Goal: Use online tool/utility: Utilize a website feature to perform a specific function

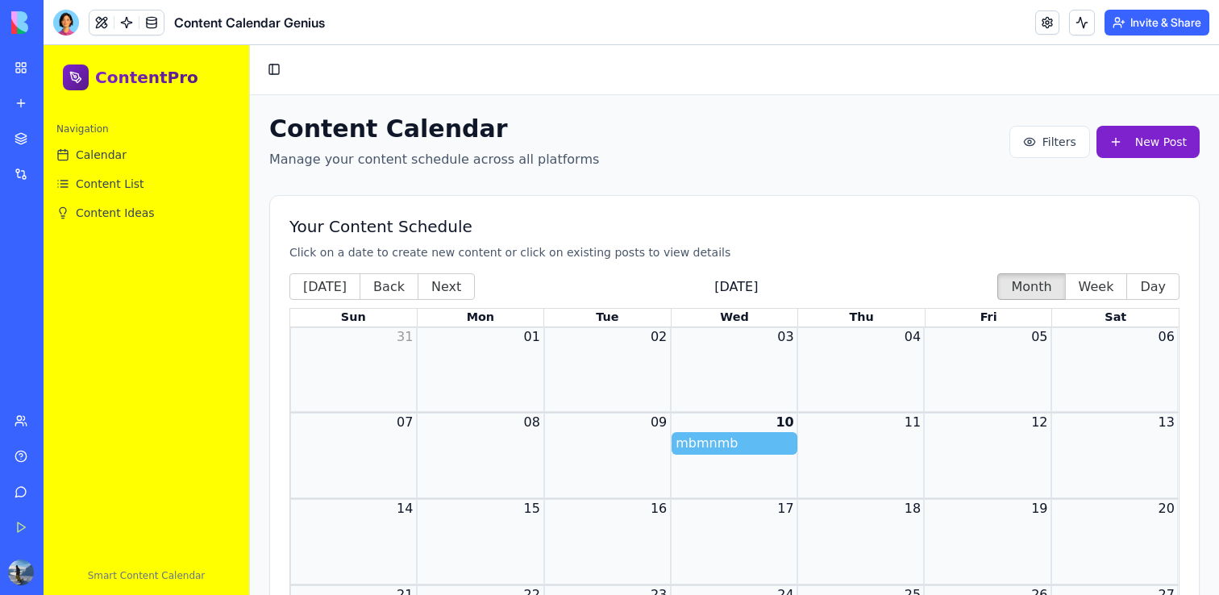
drag, startPoint x: 742, startPoint y: 445, endPoint x: 824, endPoint y: 438, distance: 81.7
click at [833, 438] on div "mbmnmb" at bounding box center [734, 443] width 888 height 23
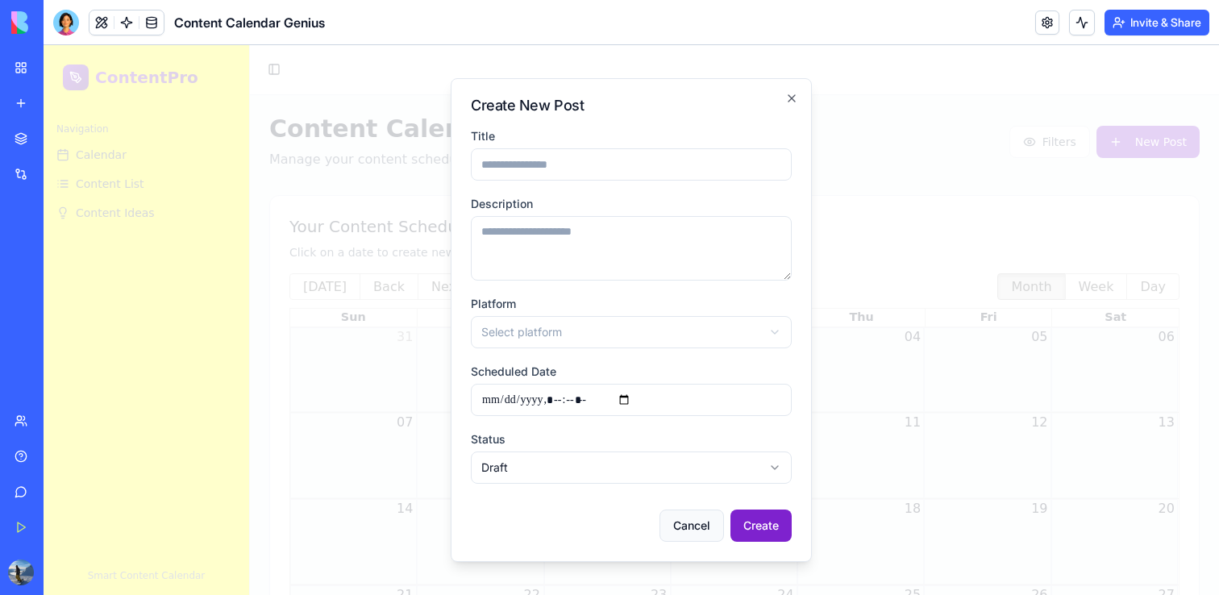
click at [683, 526] on button "Cancel" at bounding box center [691, 525] width 64 height 32
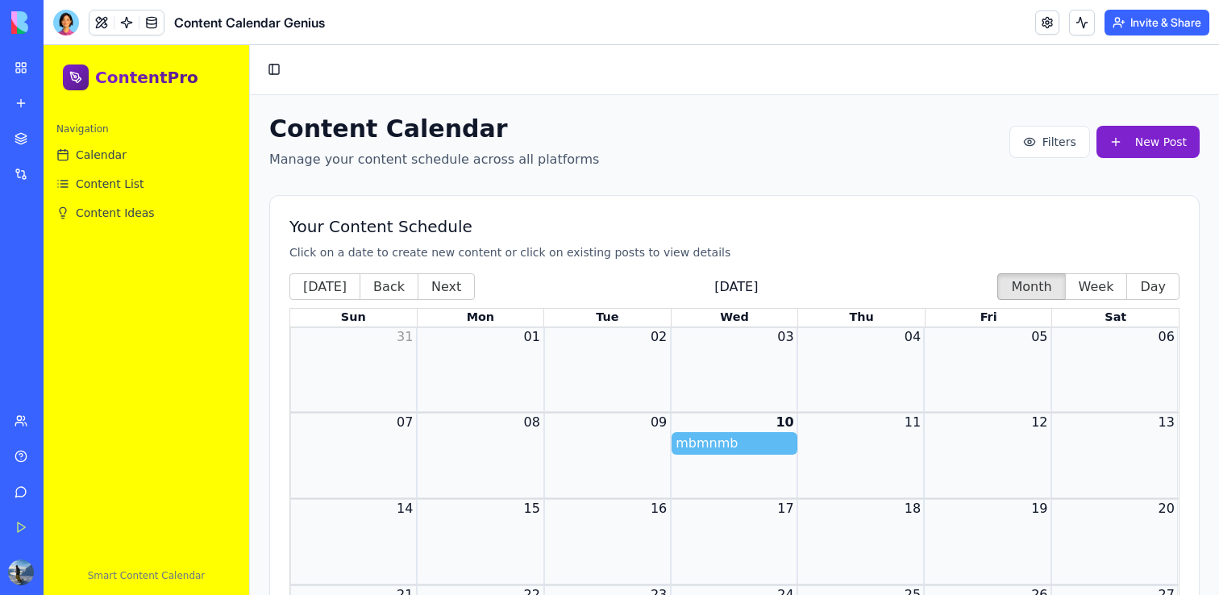
drag, startPoint x: 721, startPoint y: 447, endPoint x: 762, endPoint y: 447, distance: 41.1
click at [762, 447] on span "mbmnmb" at bounding box center [733, 443] width 117 height 19
click at [845, 445] on div "mbmnmb" at bounding box center [734, 443] width 888 height 23
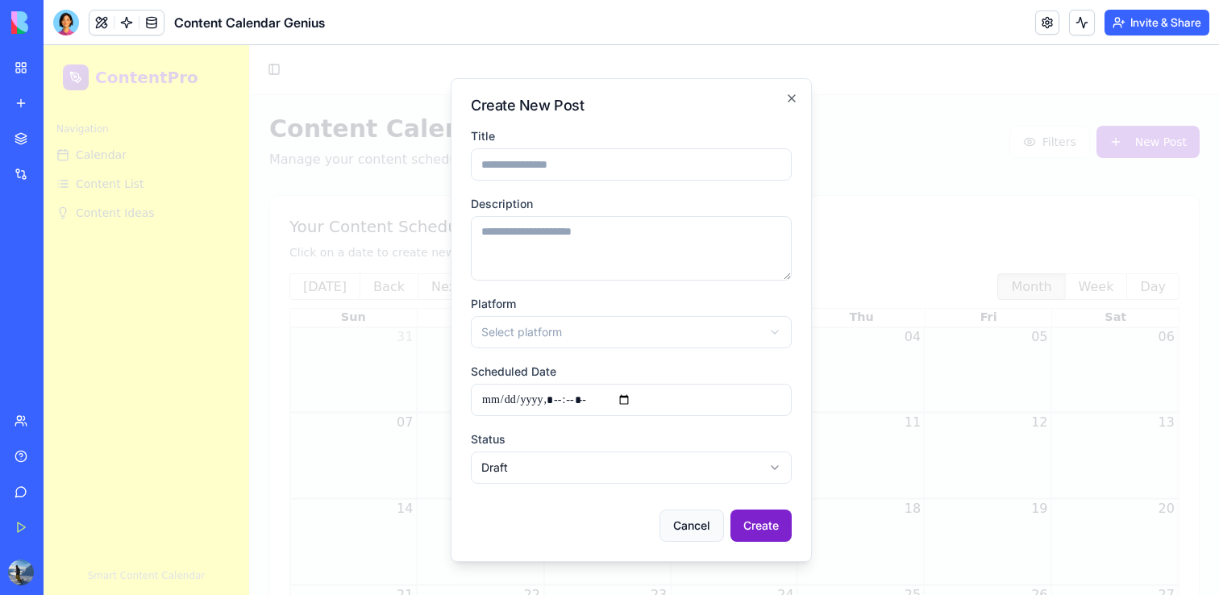
click at [696, 523] on button "Cancel" at bounding box center [691, 525] width 64 height 32
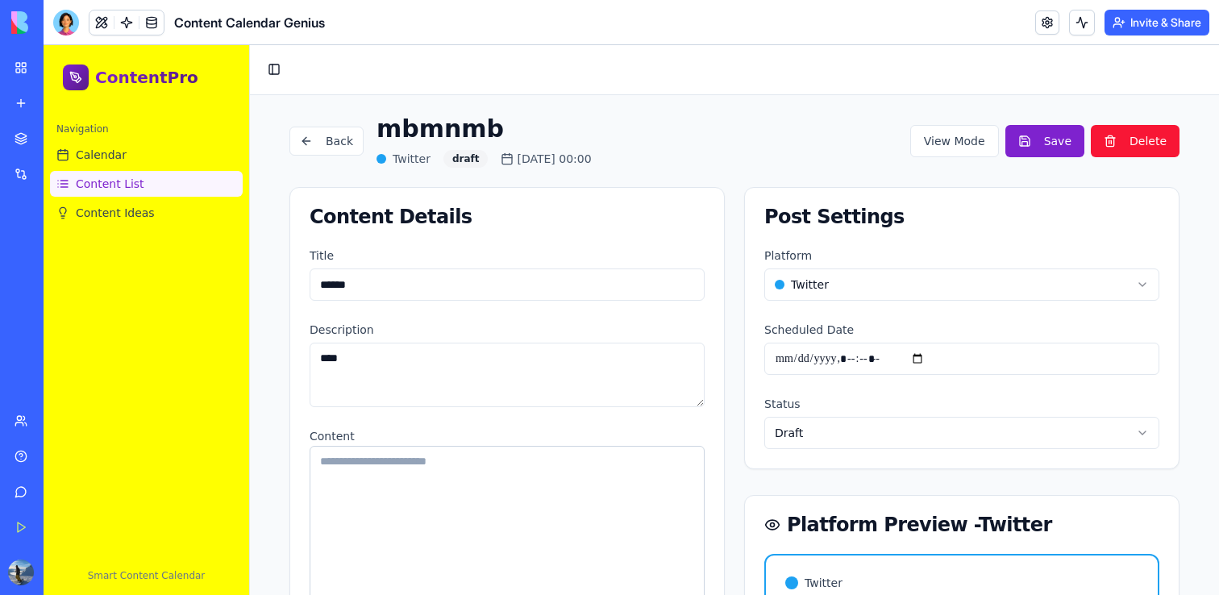
click at [102, 186] on span "Content List" at bounding box center [110, 184] width 69 height 16
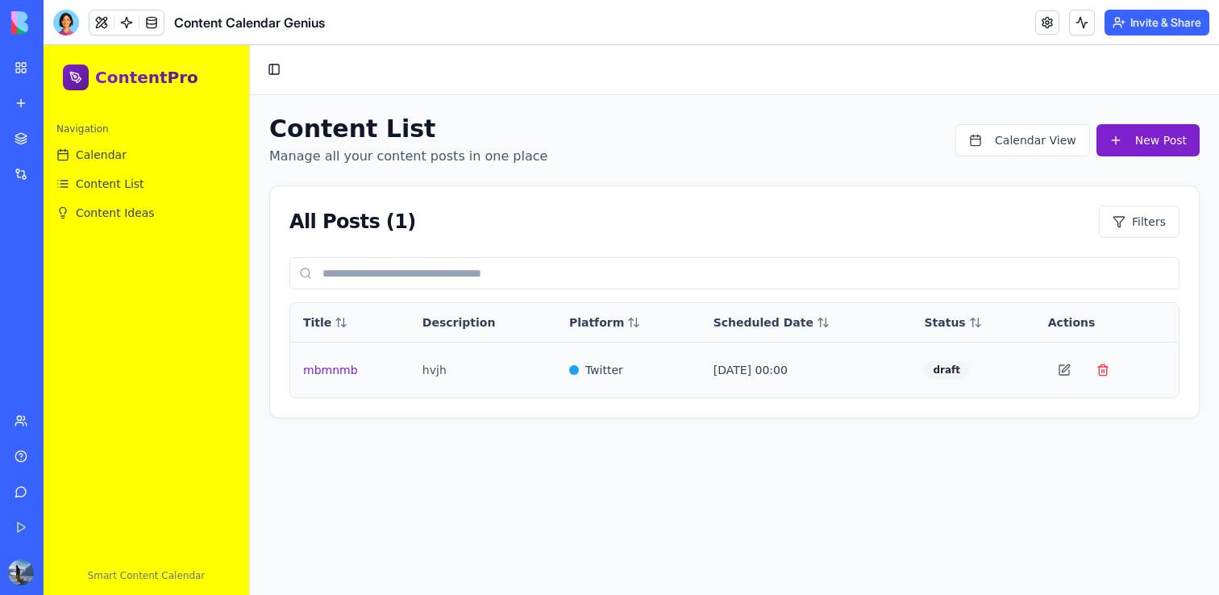
click at [508, 366] on div "hvjh" at bounding box center [482, 370] width 121 height 16
click at [491, 281] on input at bounding box center [734, 273] width 890 height 32
type input "*"
click at [1144, 151] on button "New Post" at bounding box center [1147, 140] width 103 height 32
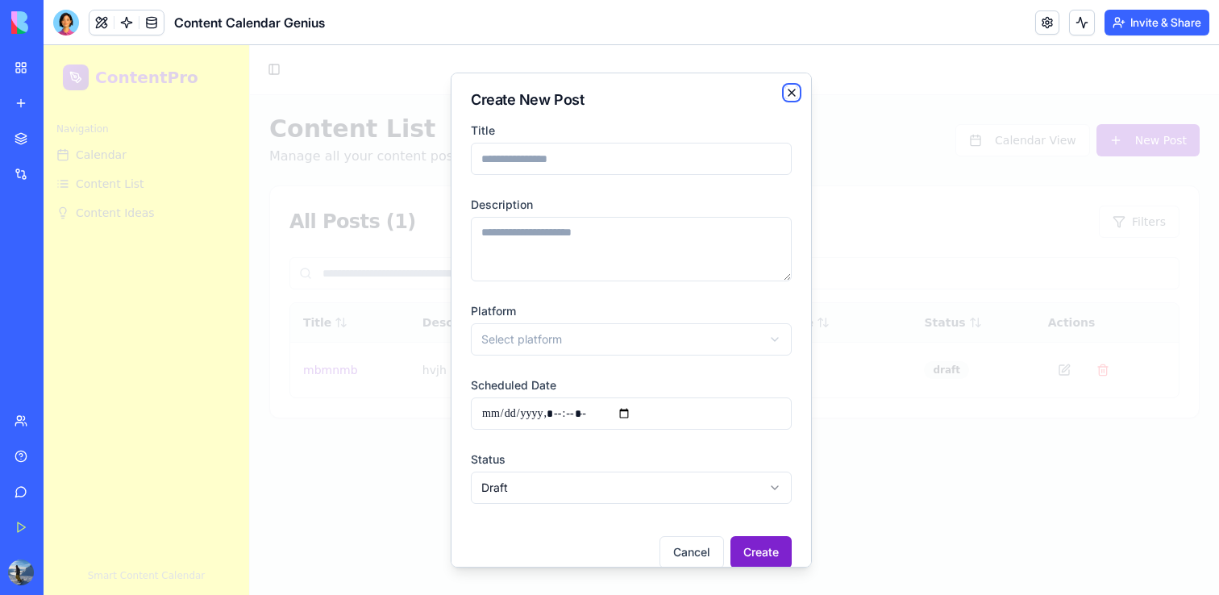
click at [796, 92] on icon "button" at bounding box center [791, 92] width 13 height 13
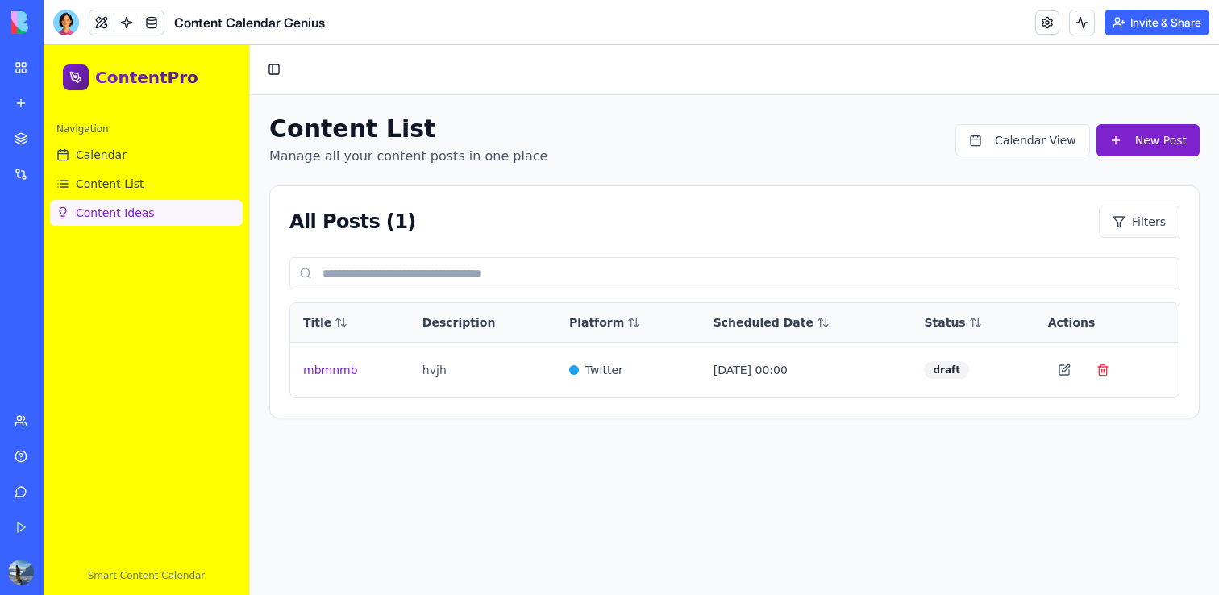
click at [108, 218] on span "Content Ideas" at bounding box center [115, 213] width 79 height 16
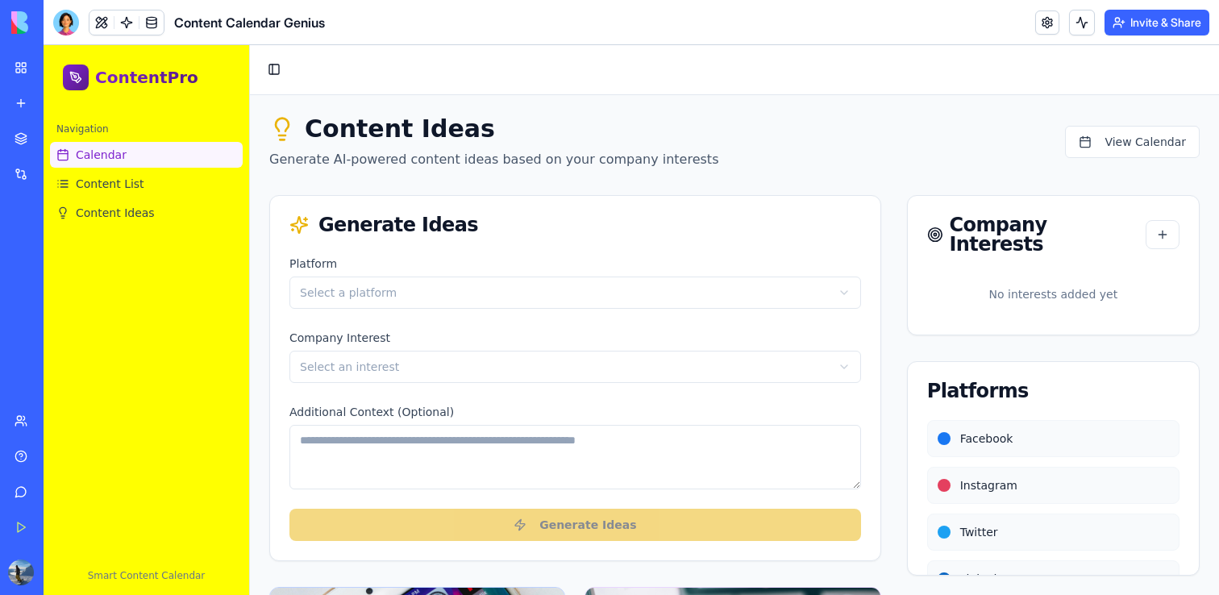
click at [103, 155] on span "Calendar" at bounding box center [101, 155] width 51 height 16
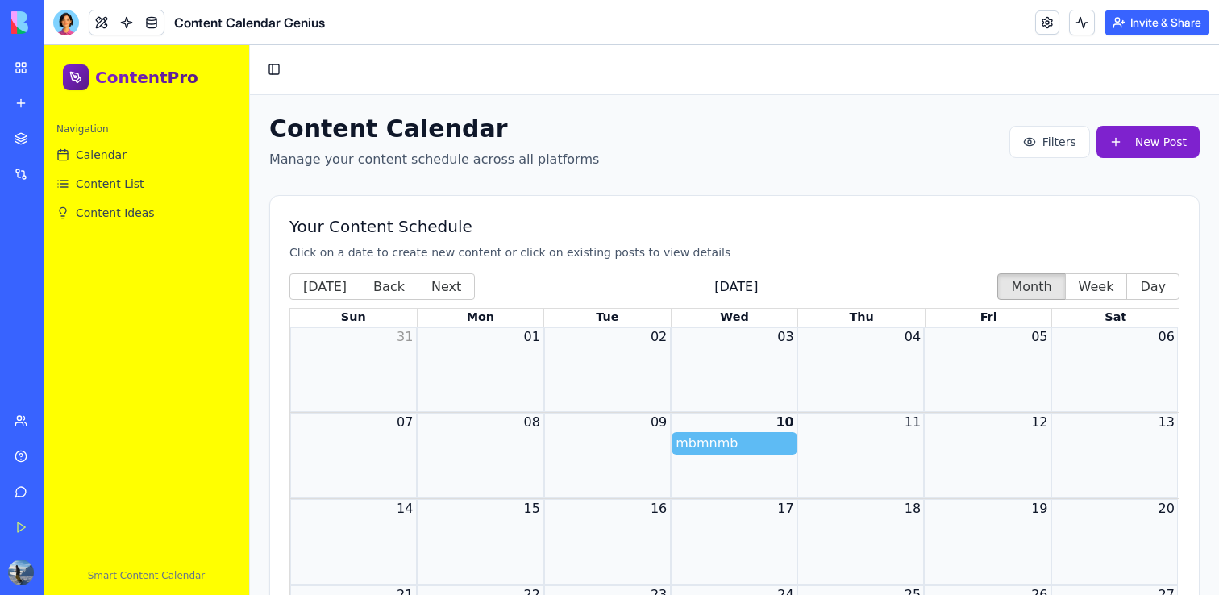
click at [14, 140] on link "Marketplace" at bounding box center [37, 139] width 64 height 32
click at [52, 172] on div "Integrations" at bounding box center [49, 174] width 21 height 16
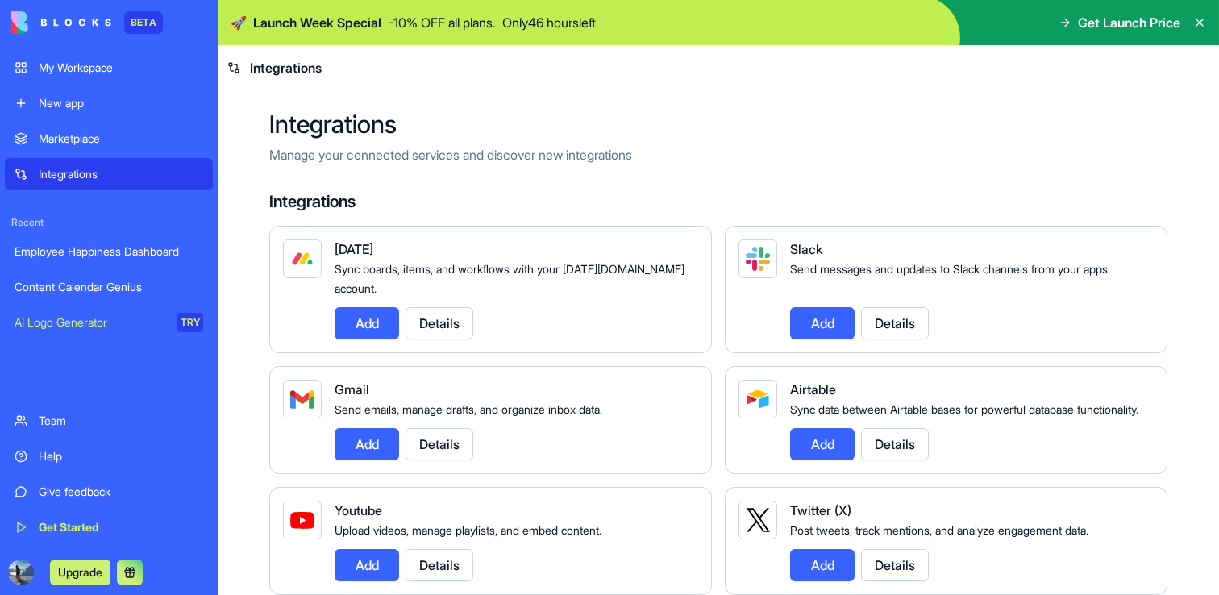
click at [86, 572] on button "Upgrade" at bounding box center [80, 572] width 60 height 26
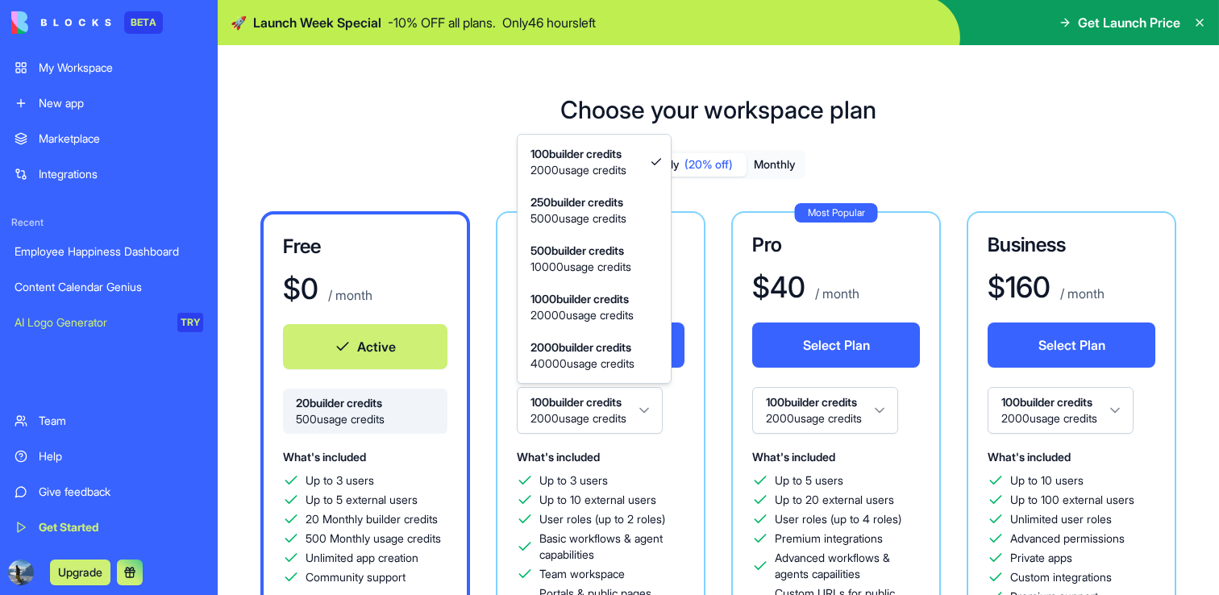
click at [651, 413] on html "BETA My Workspace New app Marketplace Integrations Recent Employee Happiness Da…" at bounding box center [609, 297] width 1219 height 595
click at [651, 412] on html "BETA My Workspace New app Marketplace Integrations Recent Employee Happiness Da…" at bounding box center [609, 297] width 1219 height 595
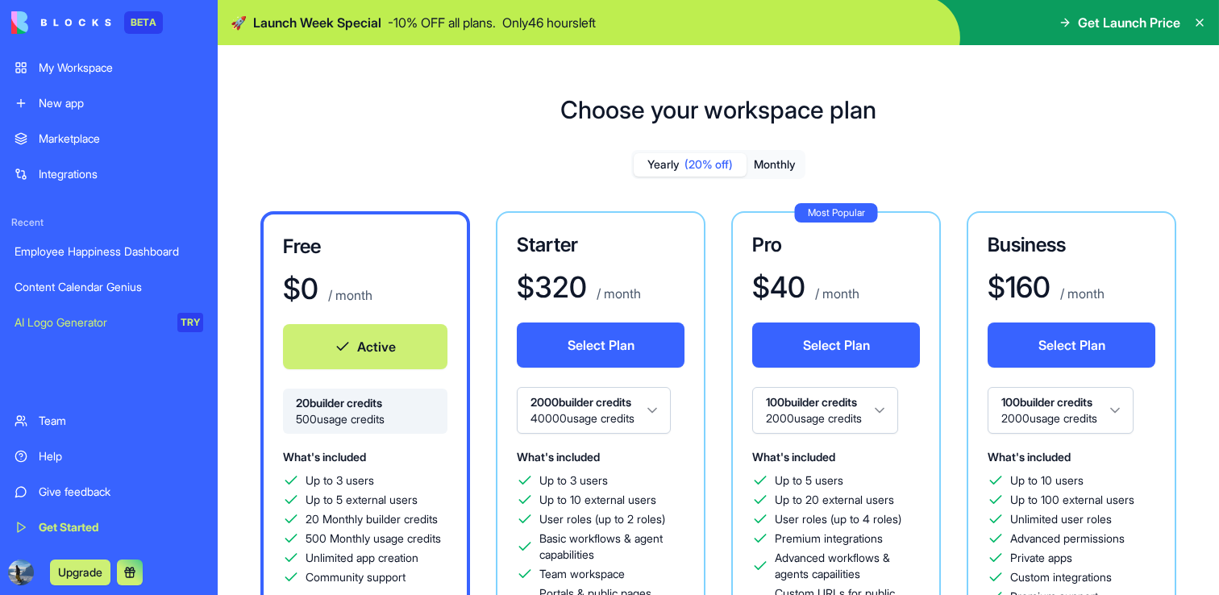
click at [661, 409] on html "BETA My Workspace New app Marketplace Integrations Recent Employee Happiness Da…" at bounding box center [609, 297] width 1219 height 595
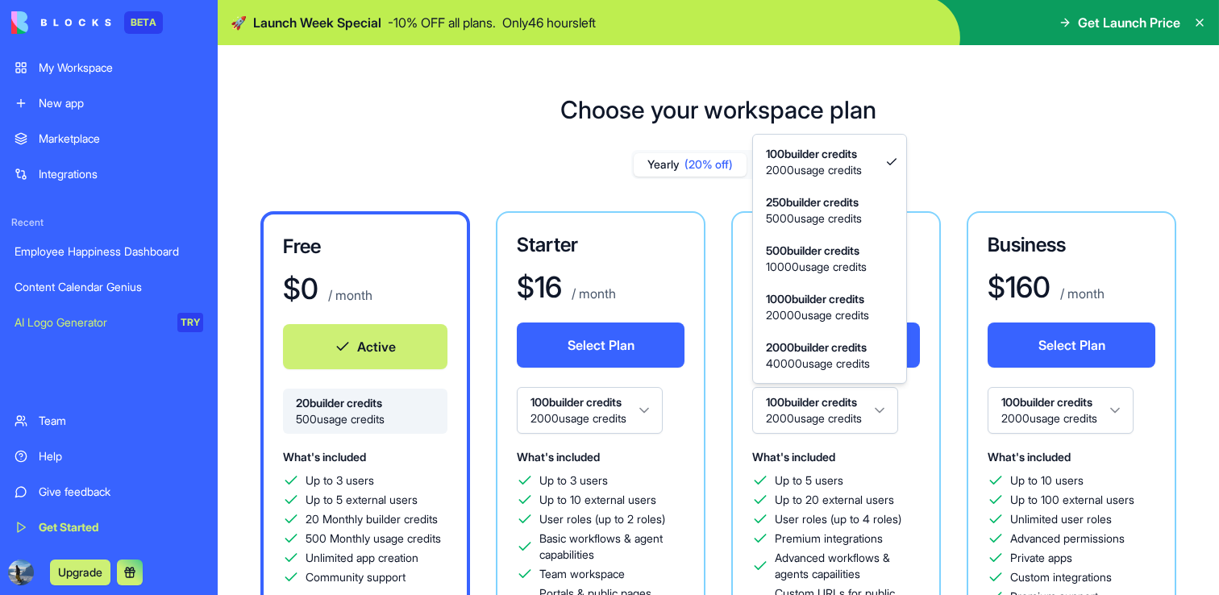
click at [873, 422] on html "BETA My Workspace New app Marketplace Integrations Recent Employee Happiness Da…" at bounding box center [609, 297] width 1219 height 595
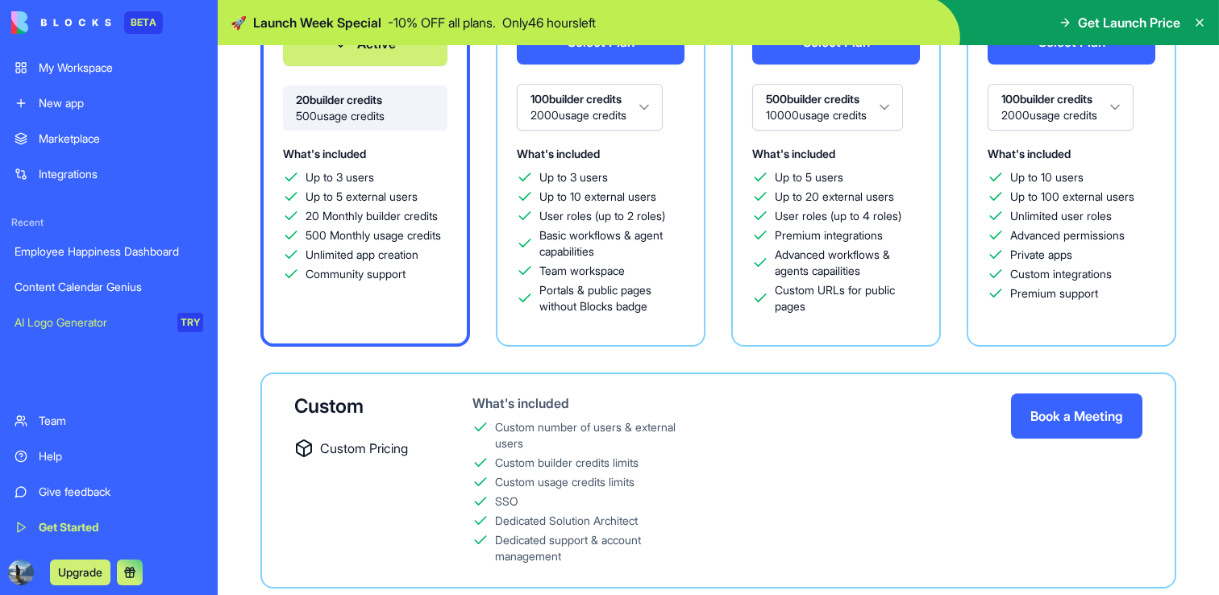
scroll to position [45, 0]
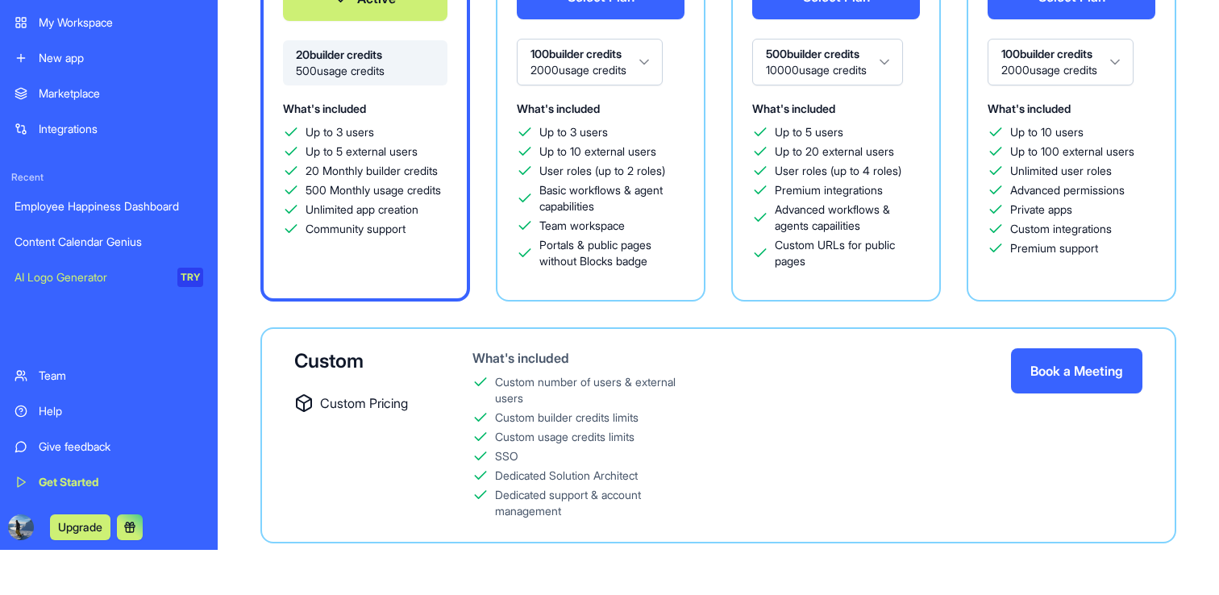
click at [127, 526] on button at bounding box center [130, 527] width 26 height 26
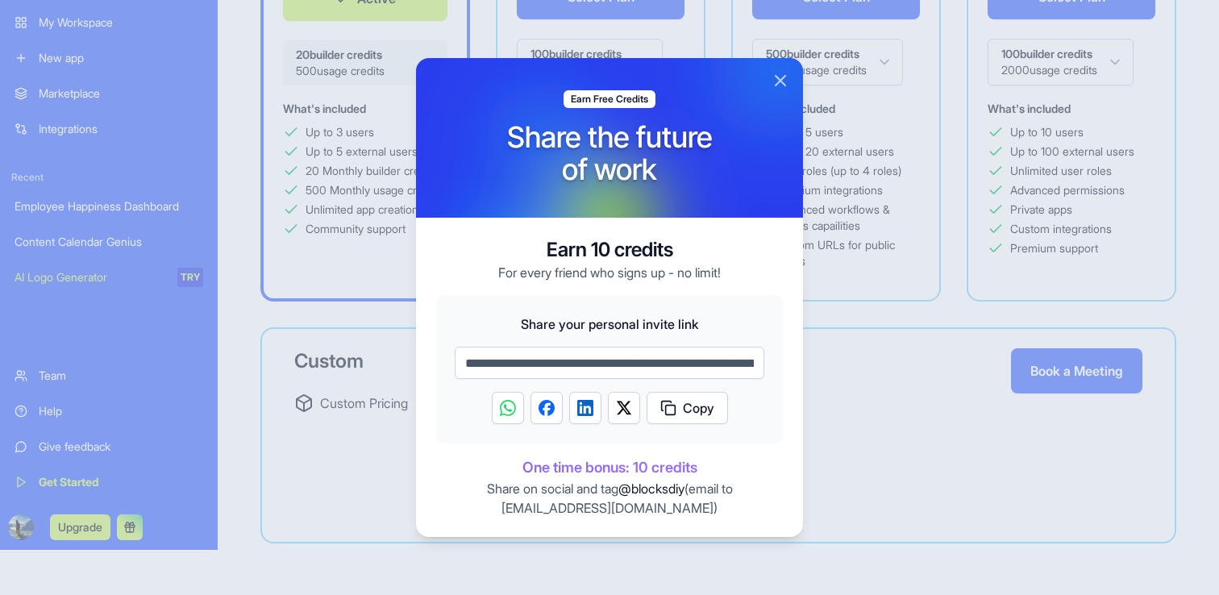
click at [778, 79] on button "Close" at bounding box center [780, 80] width 19 height 19
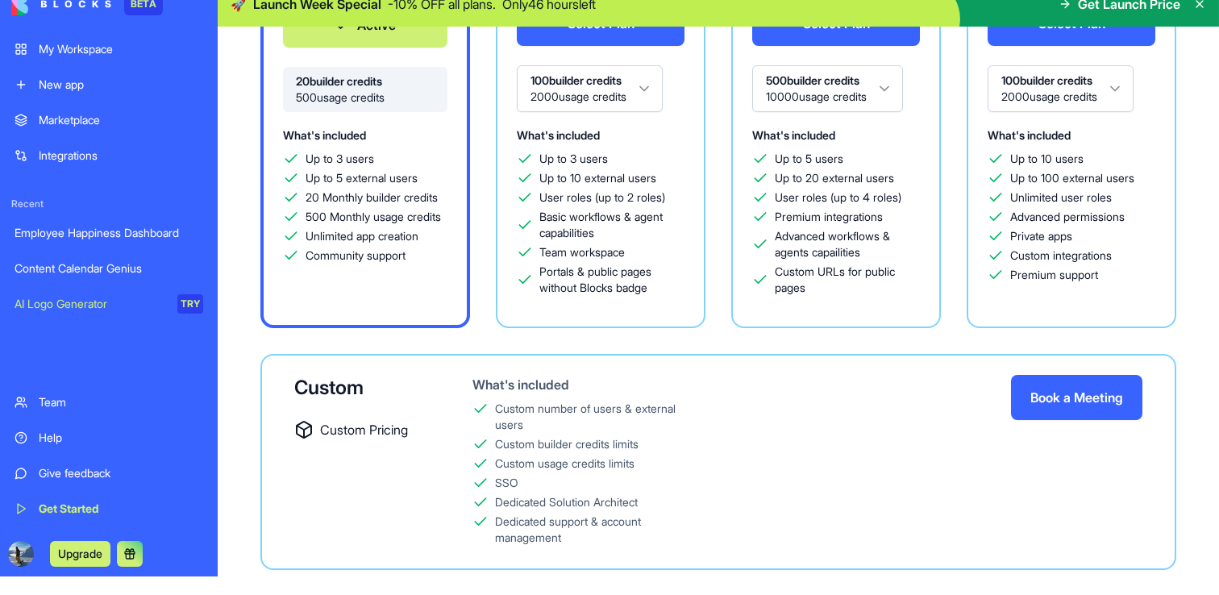
scroll to position [0, 0]
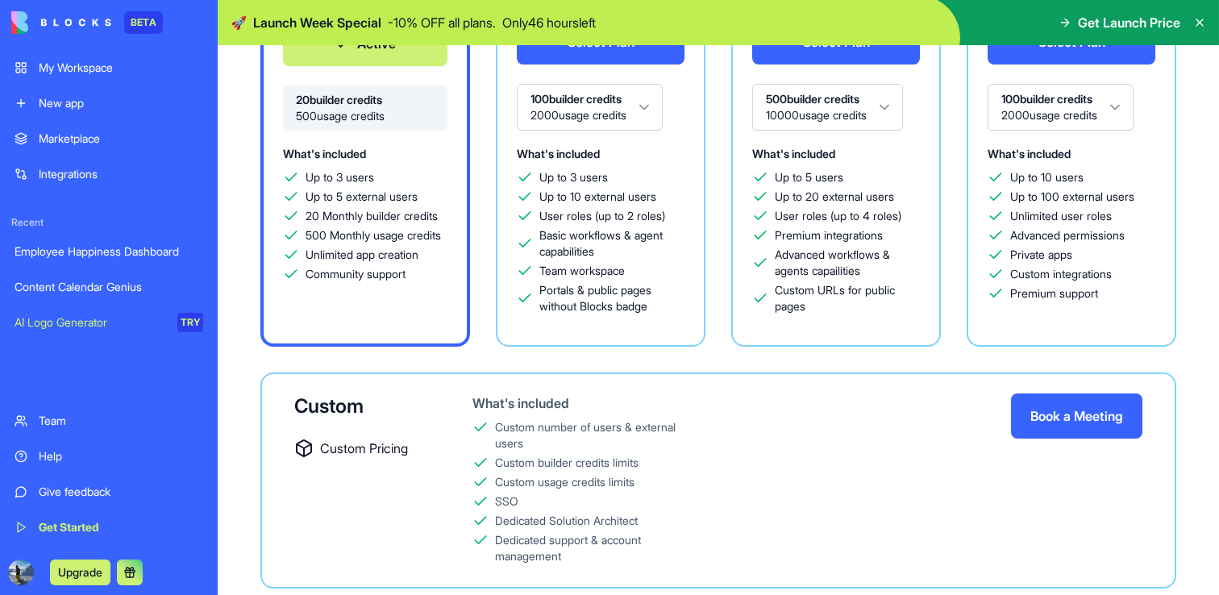
click at [84, 77] on link "My Workspace" at bounding box center [109, 68] width 208 height 32
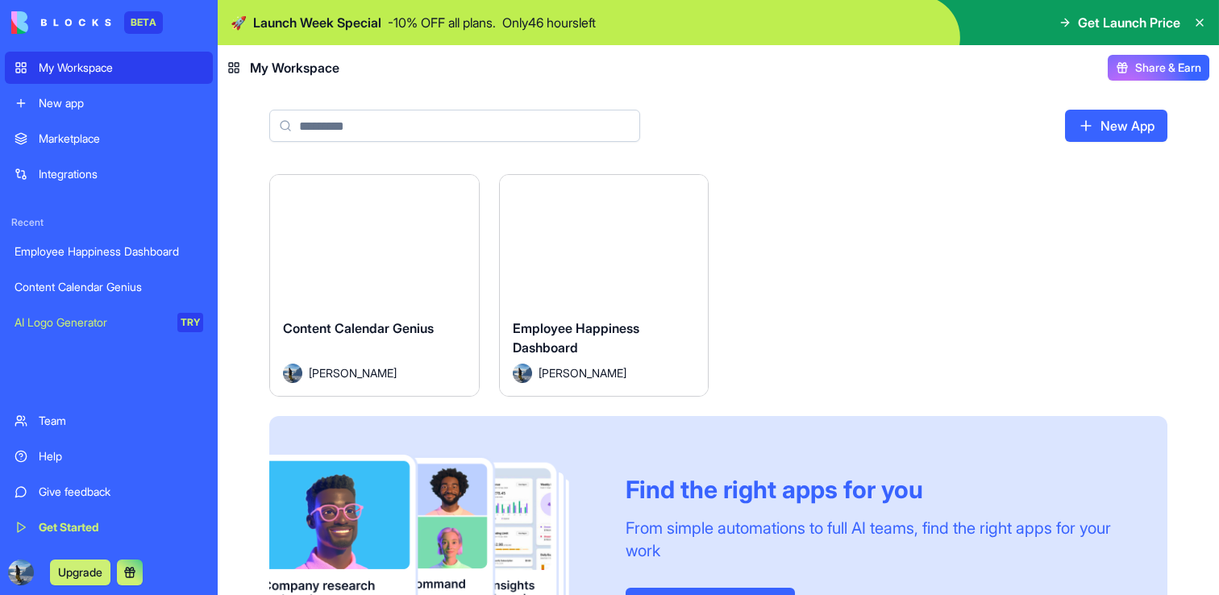
click at [106, 326] on div "AI Logo Generator" at bounding box center [91, 322] width 152 height 16
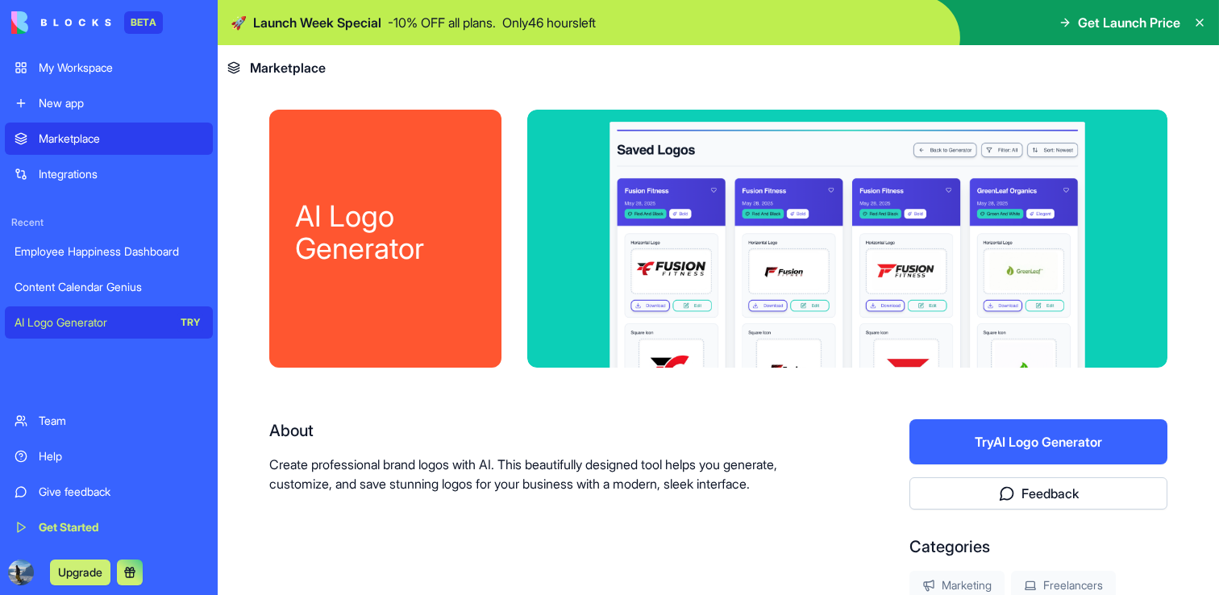
click at [975, 443] on button "Try AI Logo Generator" at bounding box center [1038, 441] width 258 height 45
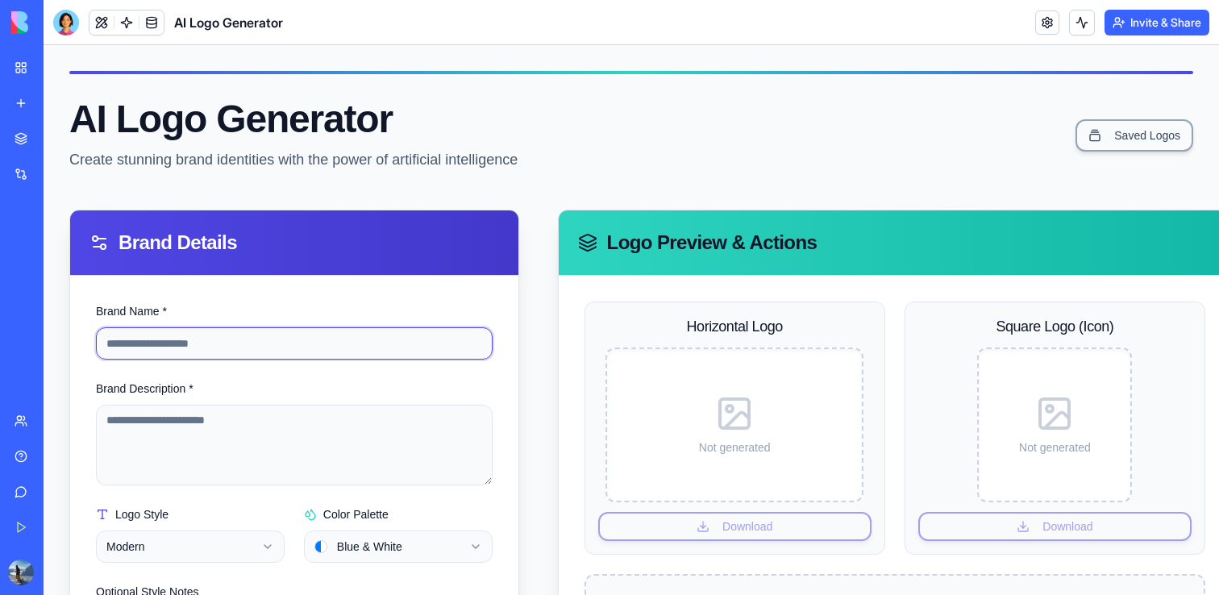
click at [227, 351] on input "Brand Name *" at bounding box center [294, 343] width 397 height 32
type input "******"
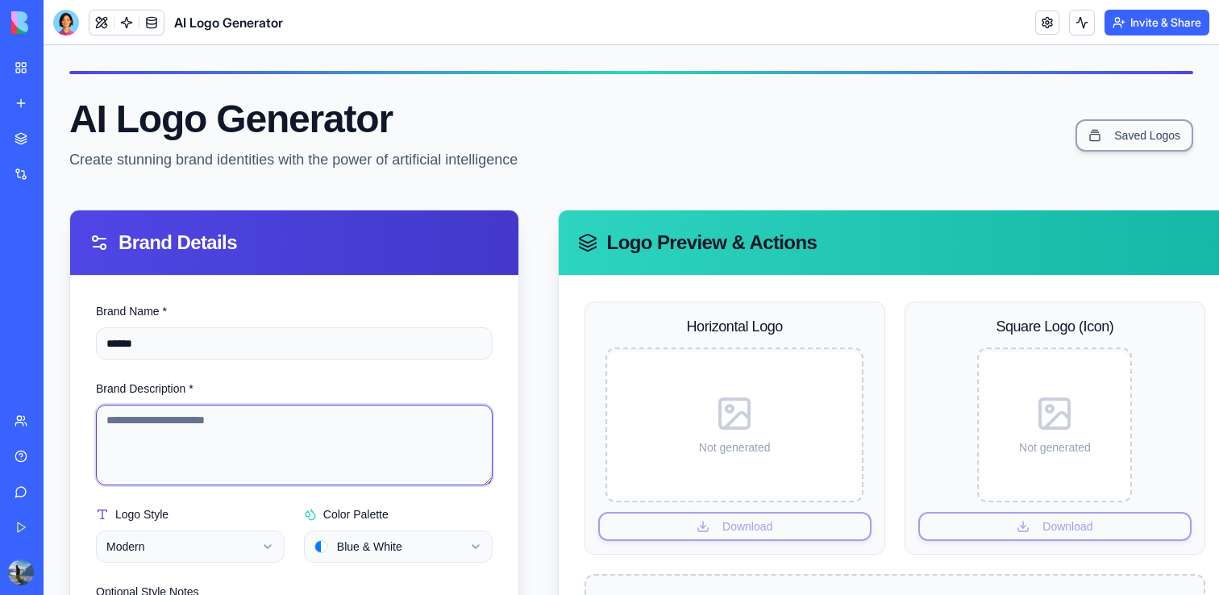
click at [215, 434] on textarea "Brand Description *" at bounding box center [294, 445] width 397 height 81
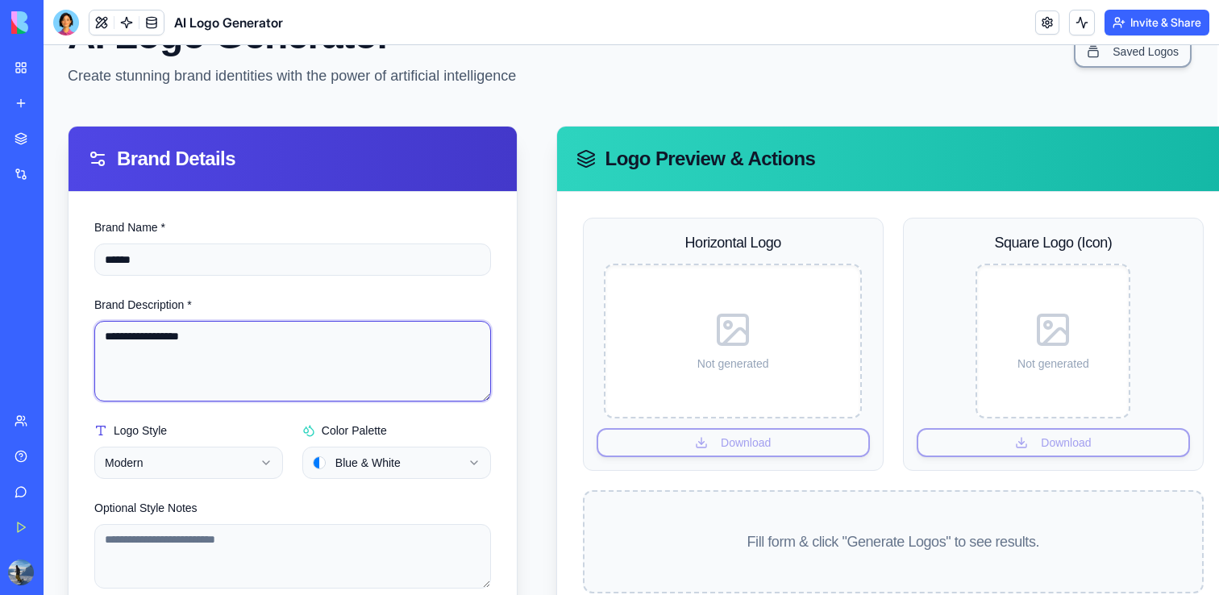
scroll to position [124, 2]
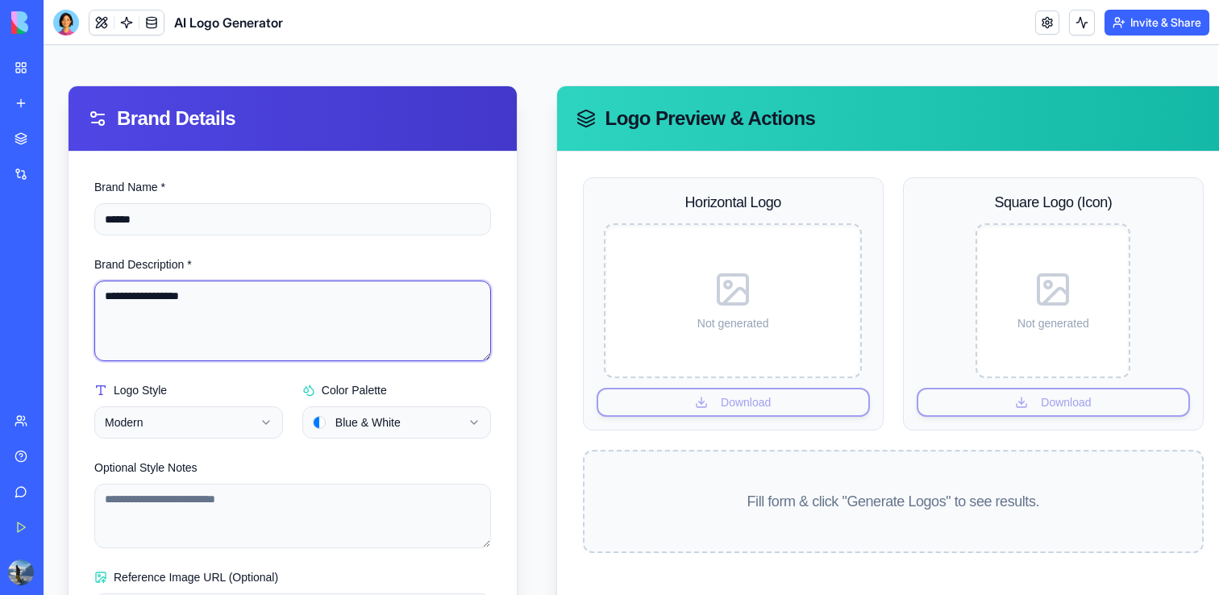
type textarea "**********"
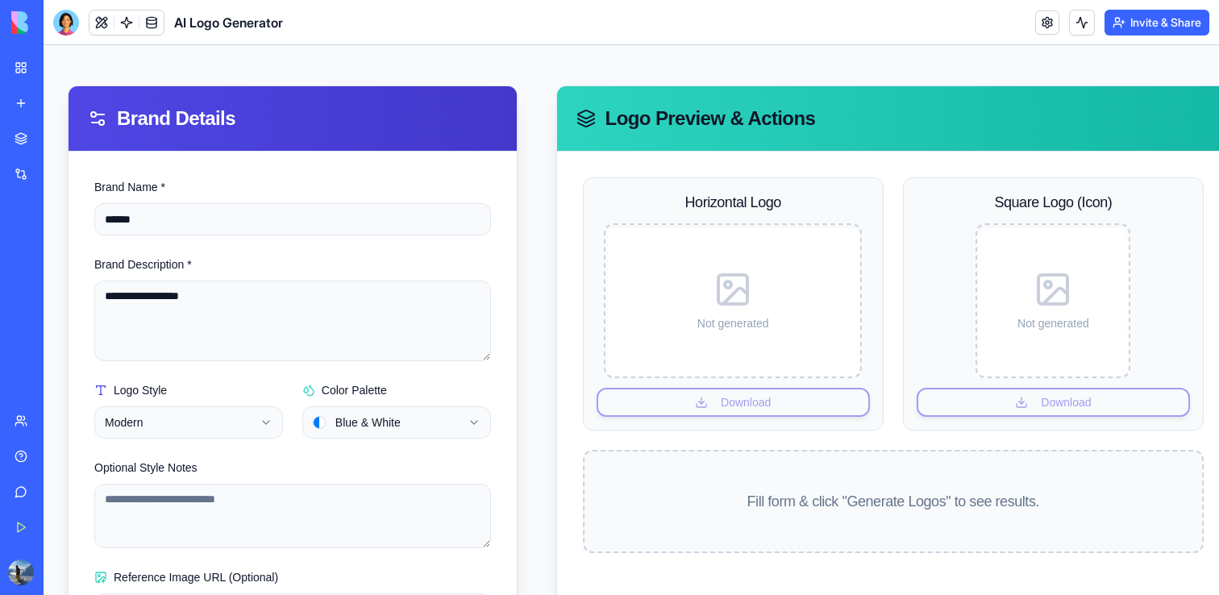
click at [217, 431] on html "**********" at bounding box center [629, 325] width 1175 height 808
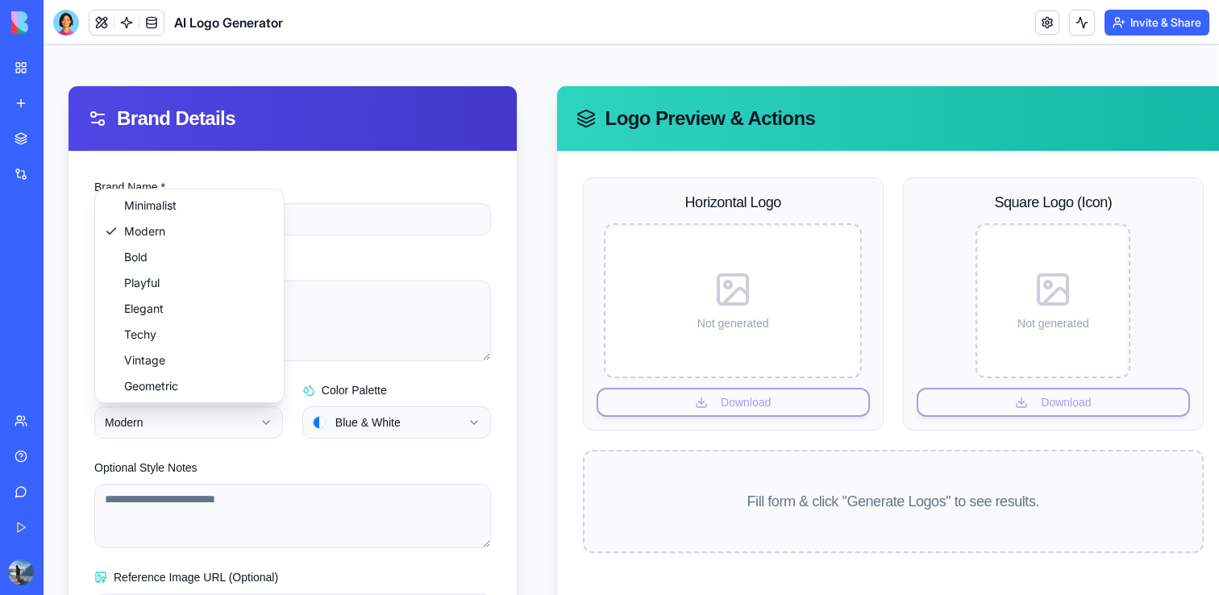
select select "*******"
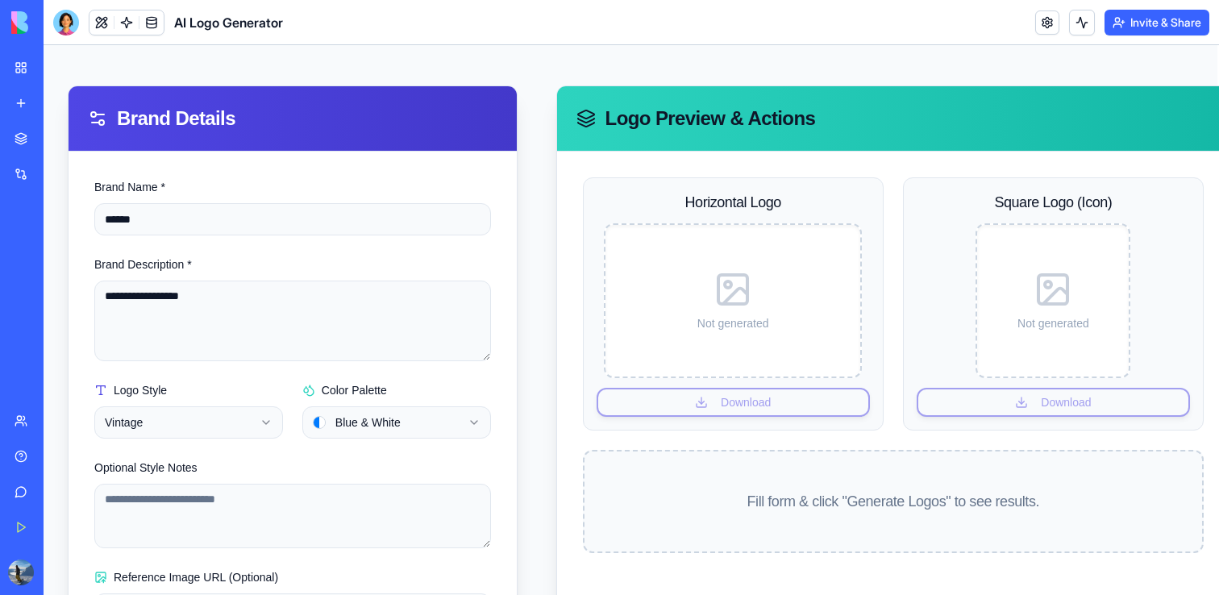
click at [379, 426] on html "**********" at bounding box center [629, 325] width 1175 height 808
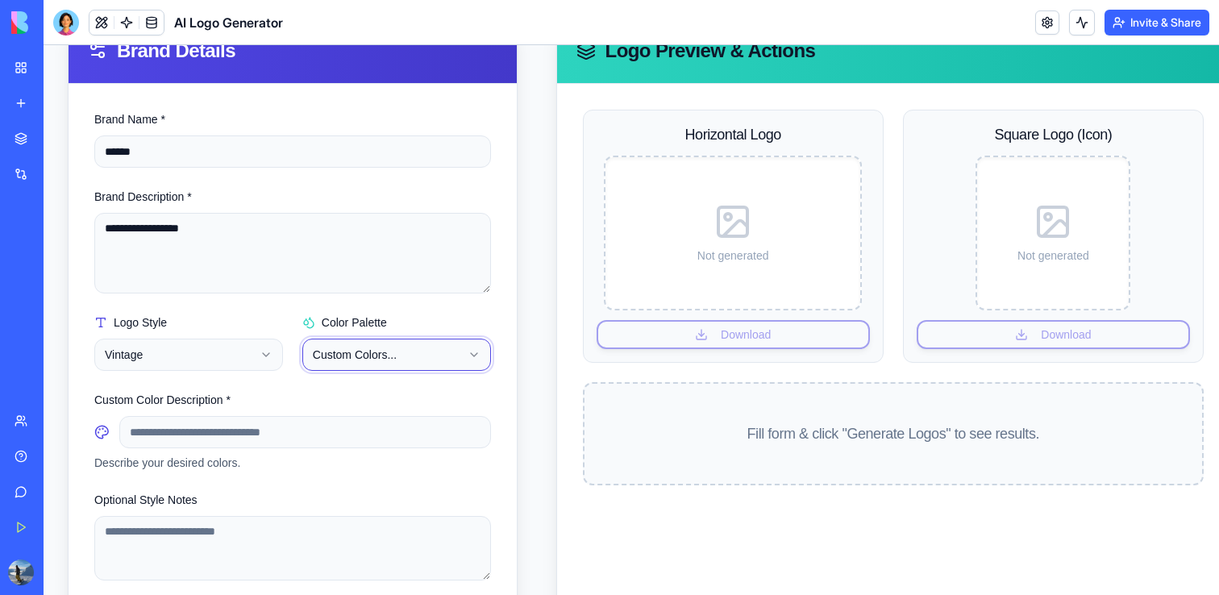
scroll to position [192, 2]
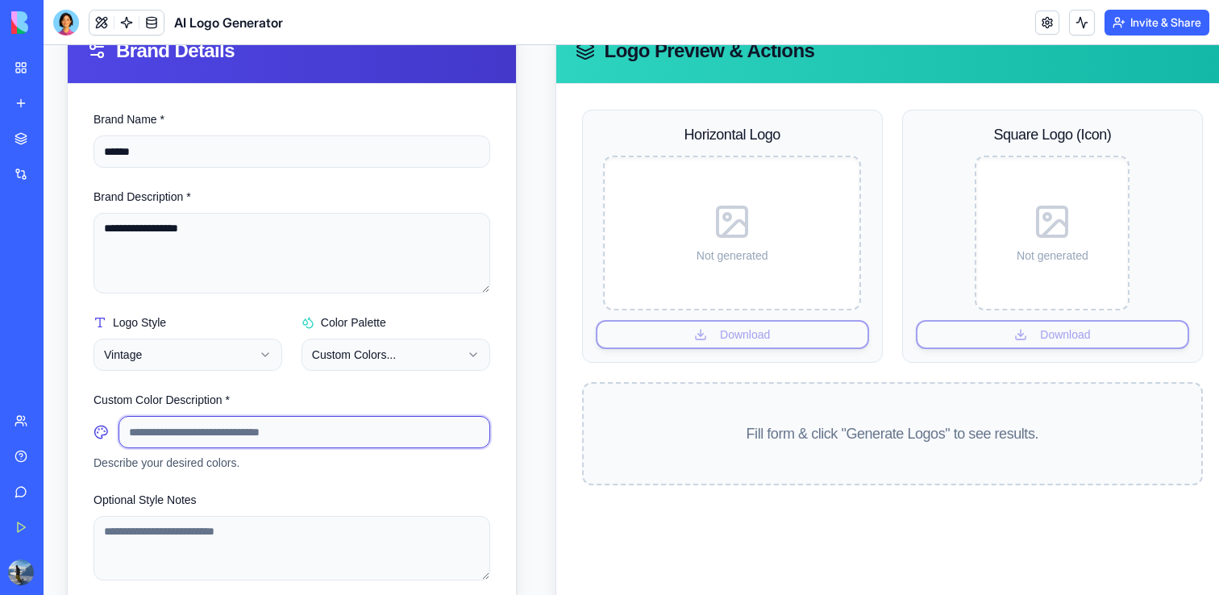
click at [322, 430] on input at bounding box center [304, 432] width 372 height 32
click at [103, 428] on icon at bounding box center [101, 432] width 15 height 16
click at [103, 429] on icon at bounding box center [101, 432] width 15 height 16
click at [195, 432] on input at bounding box center [304, 432] width 372 height 32
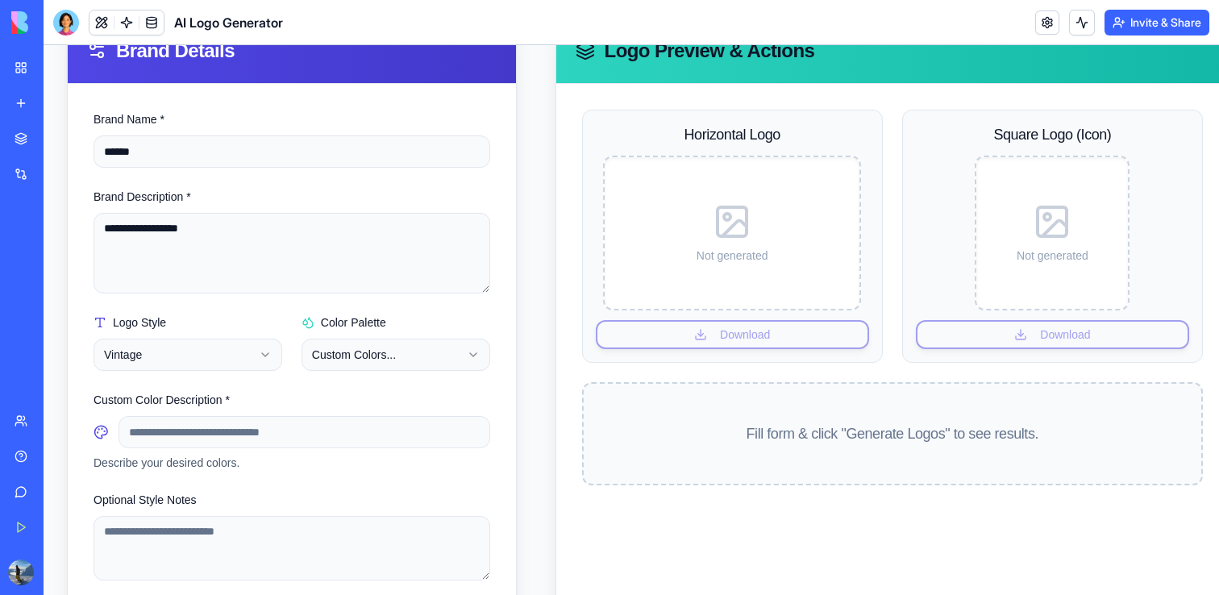
click at [430, 342] on html "**********" at bounding box center [628, 307] width 1175 height 908
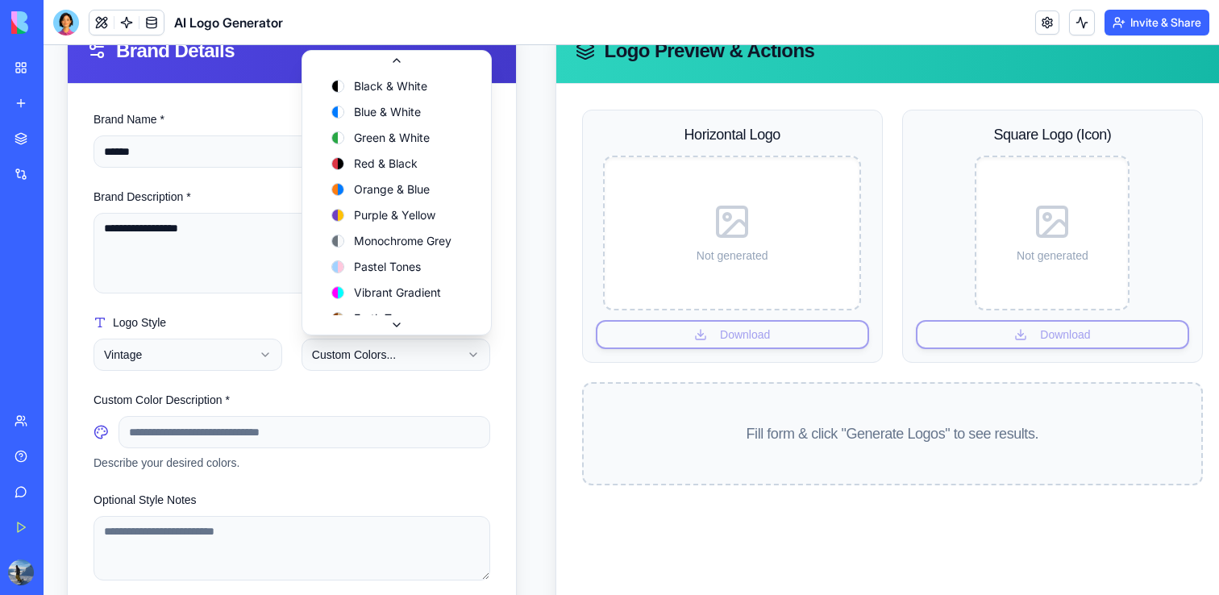
scroll to position [23, 0]
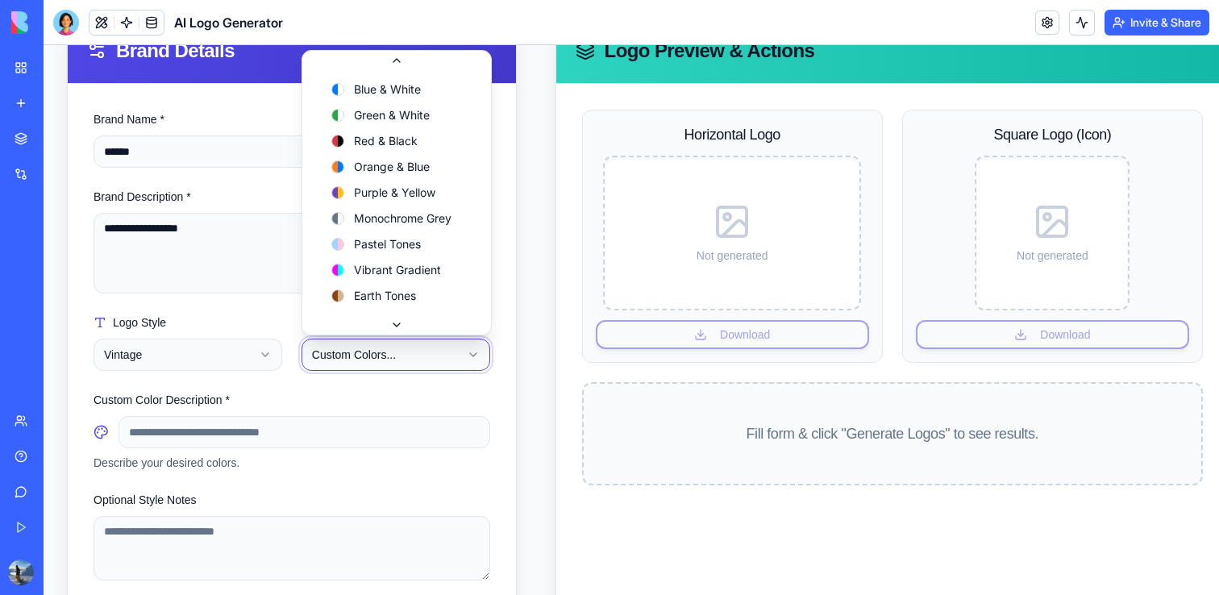
click at [421, 348] on html "**********" at bounding box center [628, 307] width 1175 height 908
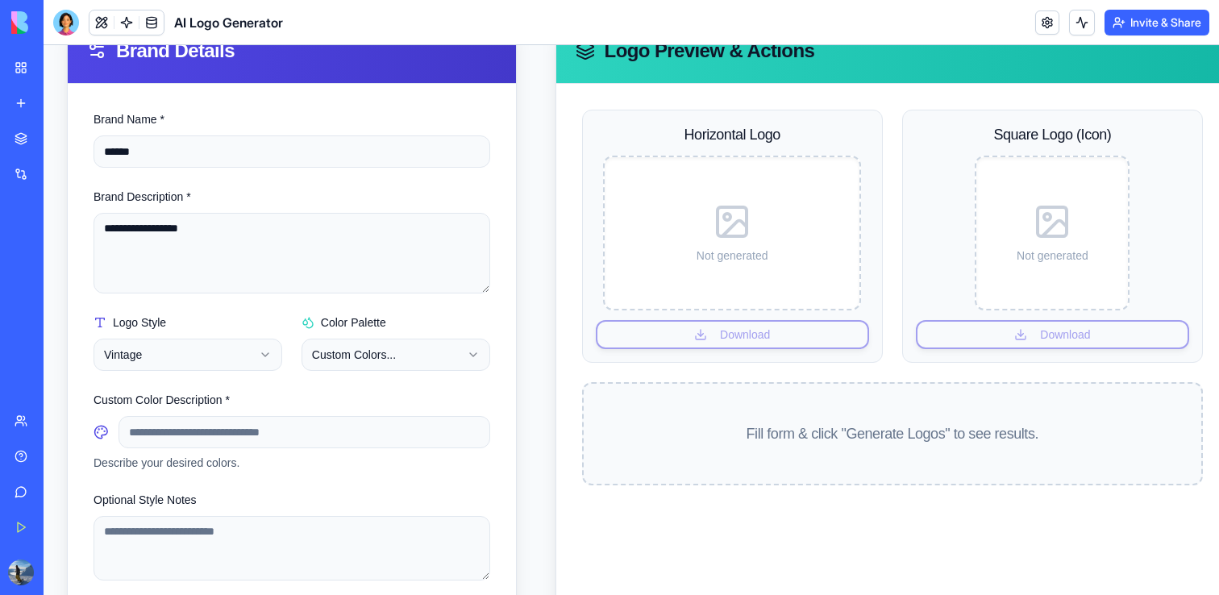
click at [417, 356] on html "**********" at bounding box center [628, 307] width 1175 height 908
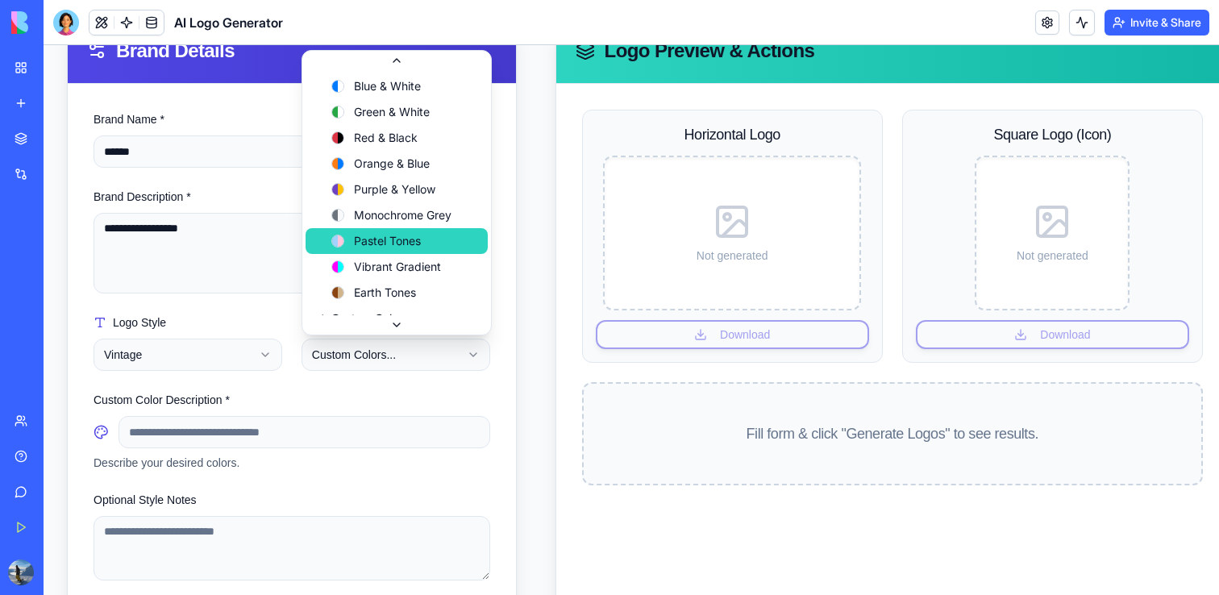
scroll to position [23, 0]
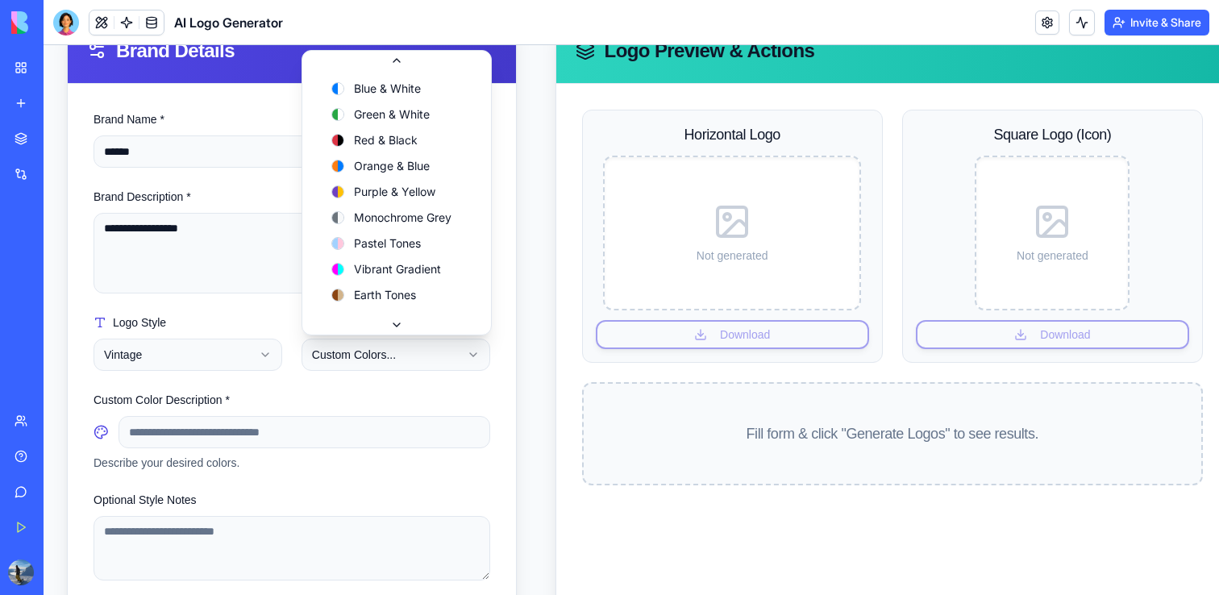
select select "**********"
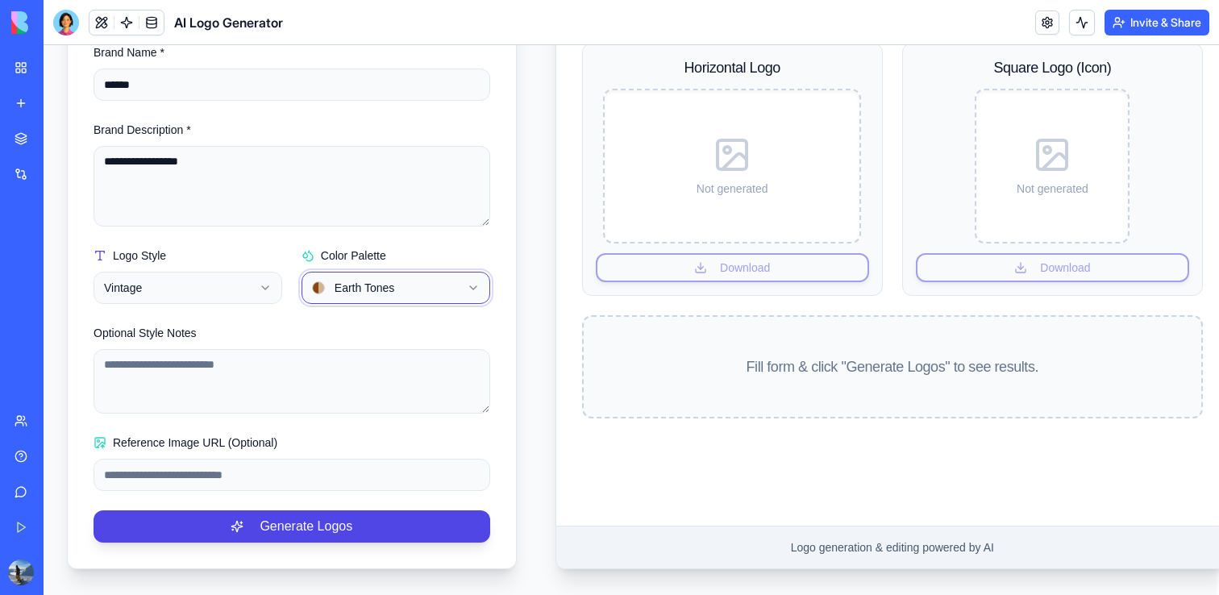
scroll to position [257, 2]
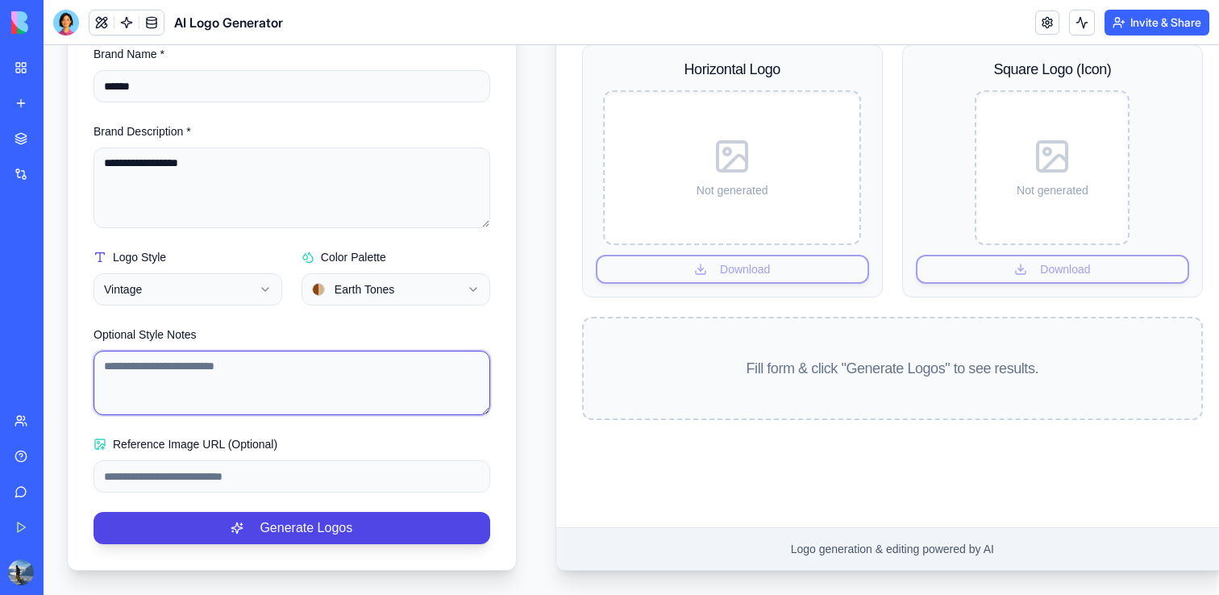
click at [284, 377] on textarea "Optional Style Notes" at bounding box center [292, 383] width 397 height 64
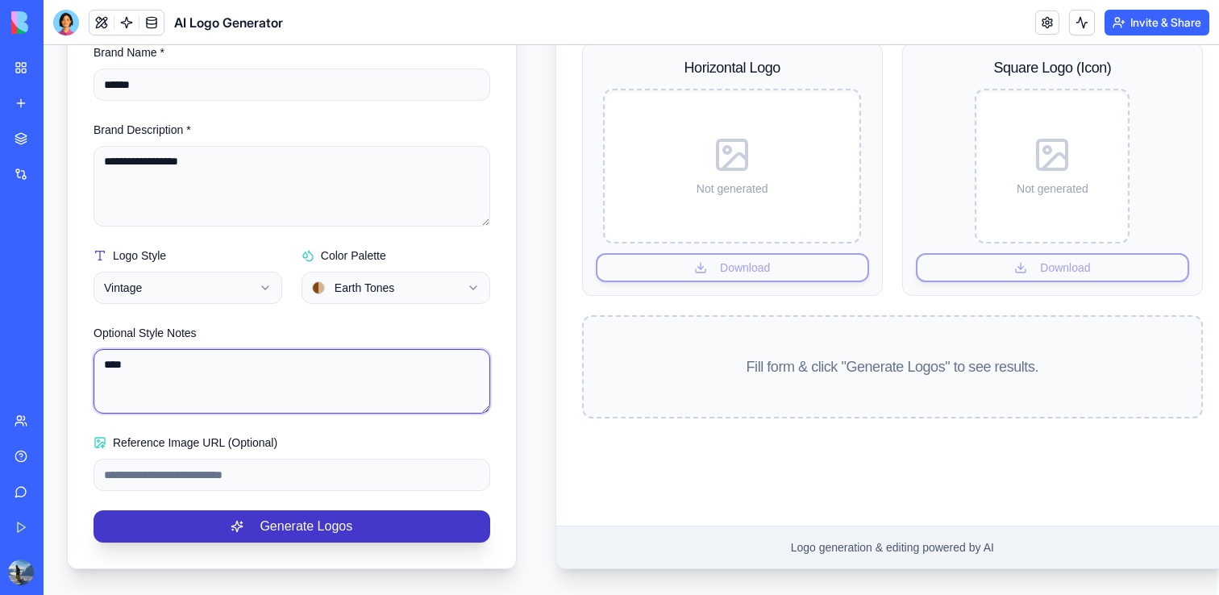
type textarea "****"
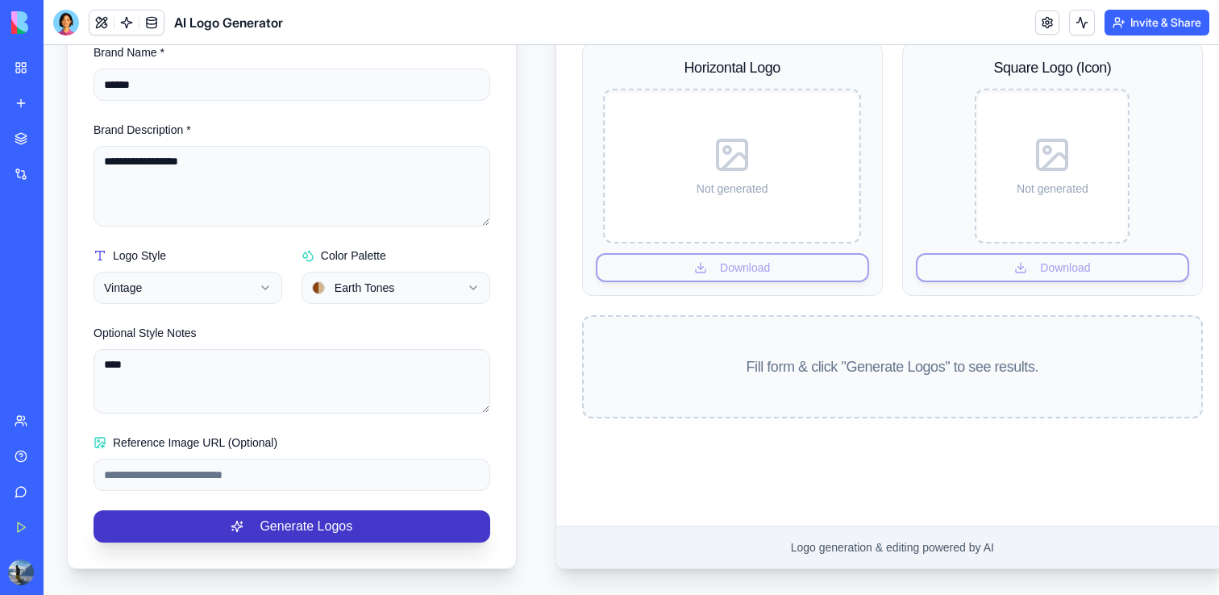
click at [301, 528] on button "Generate Logos" at bounding box center [292, 526] width 397 height 32
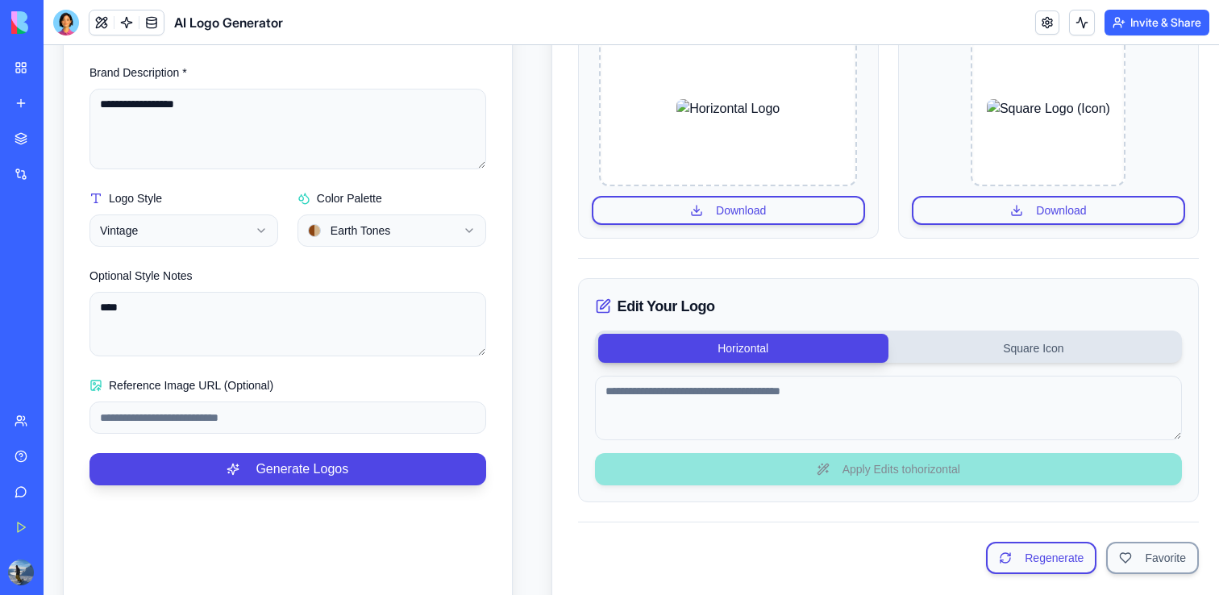
scroll to position [307, 6]
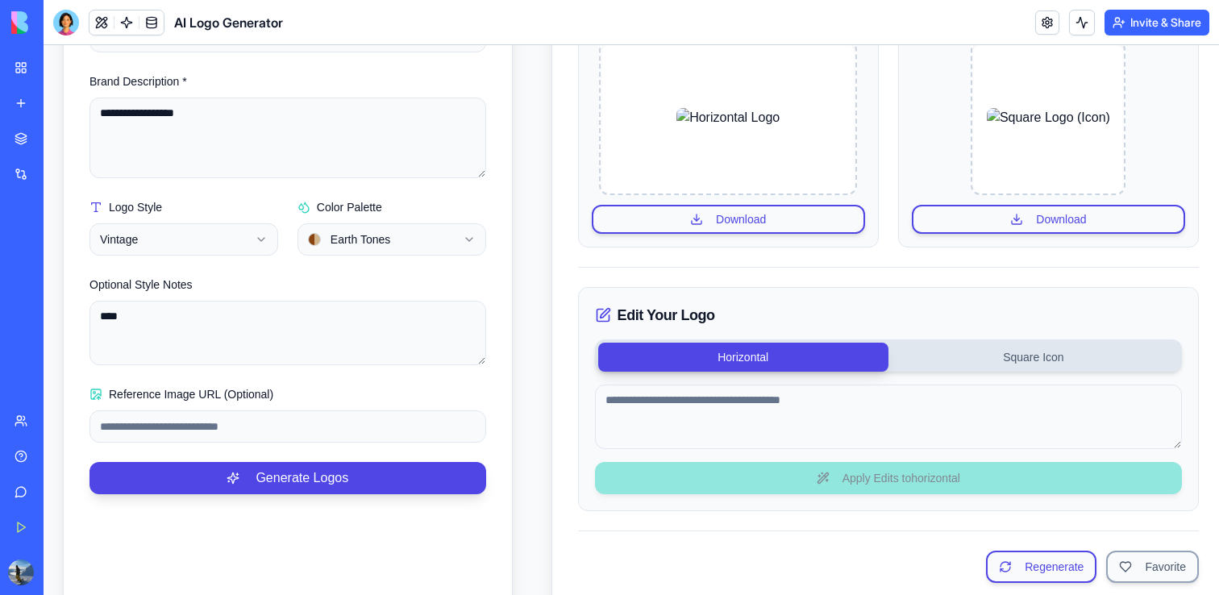
click at [1027, 360] on button "Square Icon" at bounding box center [1033, 357] width 290 height 29
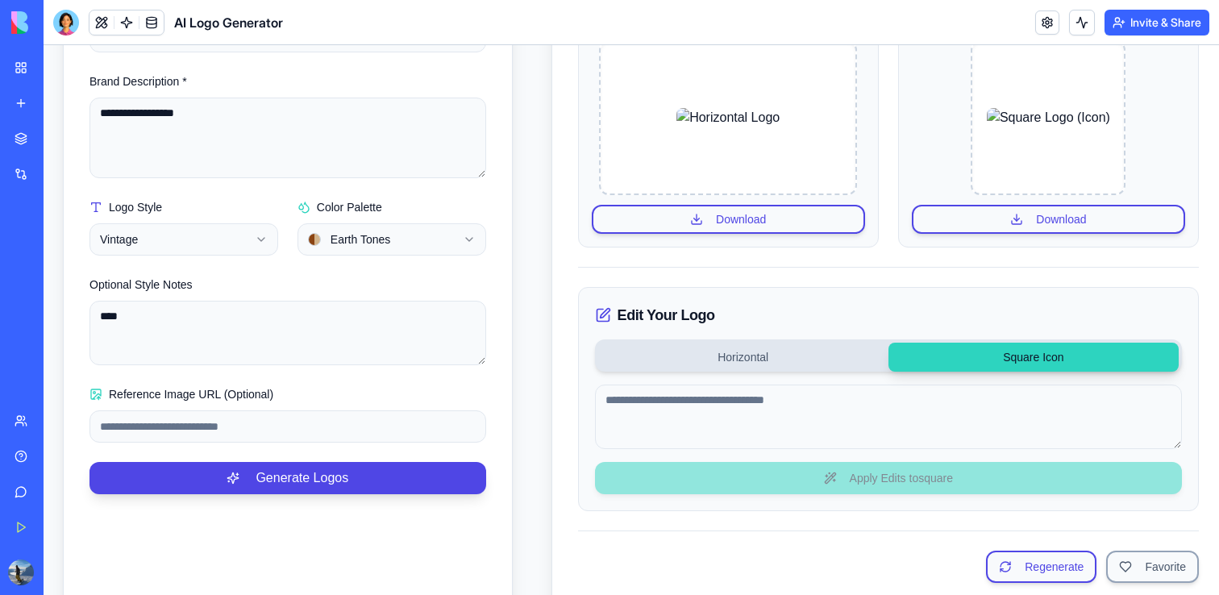
click at [808, 375] on div "Edit Your Logo Horizontal Square Icon Apply Edits to square" at bounding box center [888, 399] width 621 height 224
click at [804, 367] on button "Horizontal" at bounding box center [743, 357] width 290 height 29
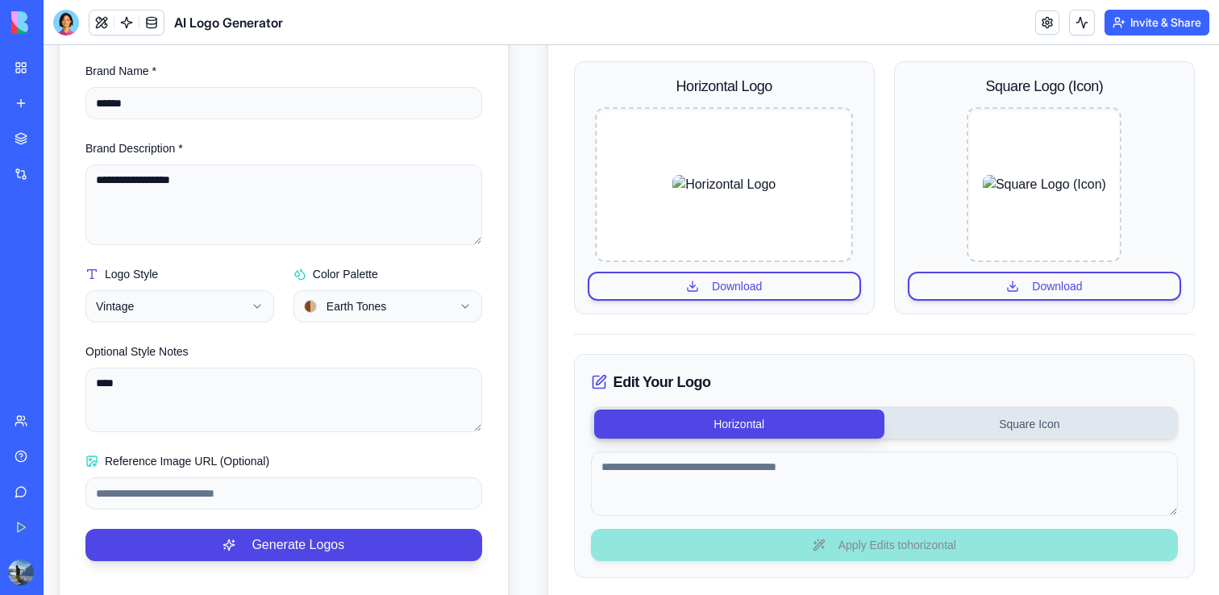
scroll to position [390, 10]
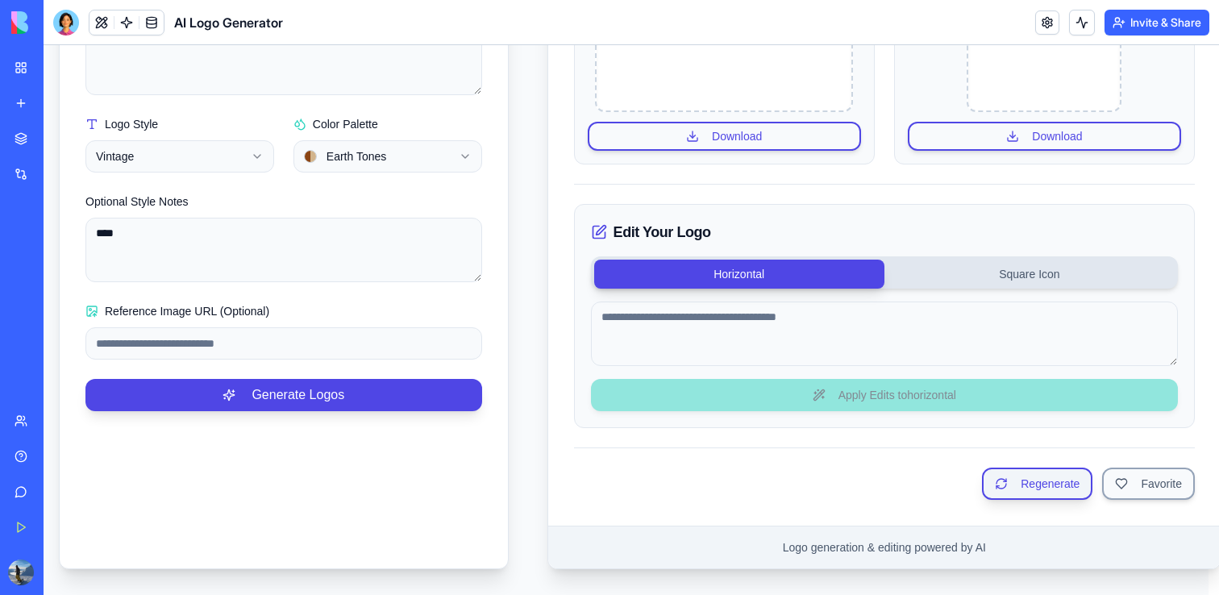
click at [1012, 480] on button "Regenerate" at bounding box center [1037, 484] width 110 height 32
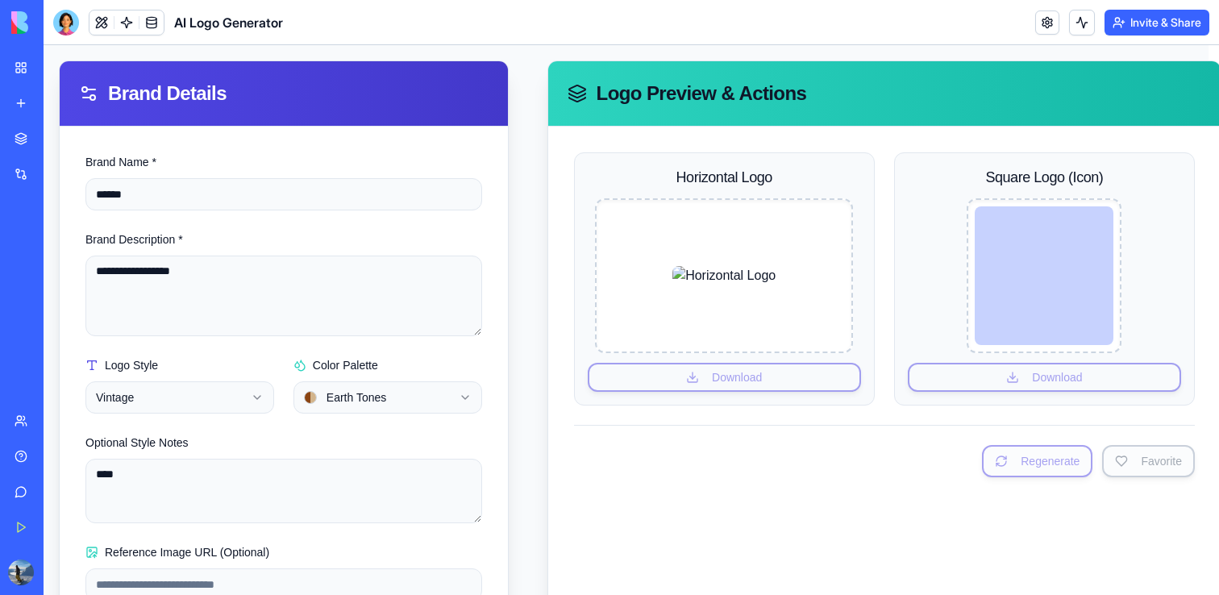
scroll to position [151, 10]
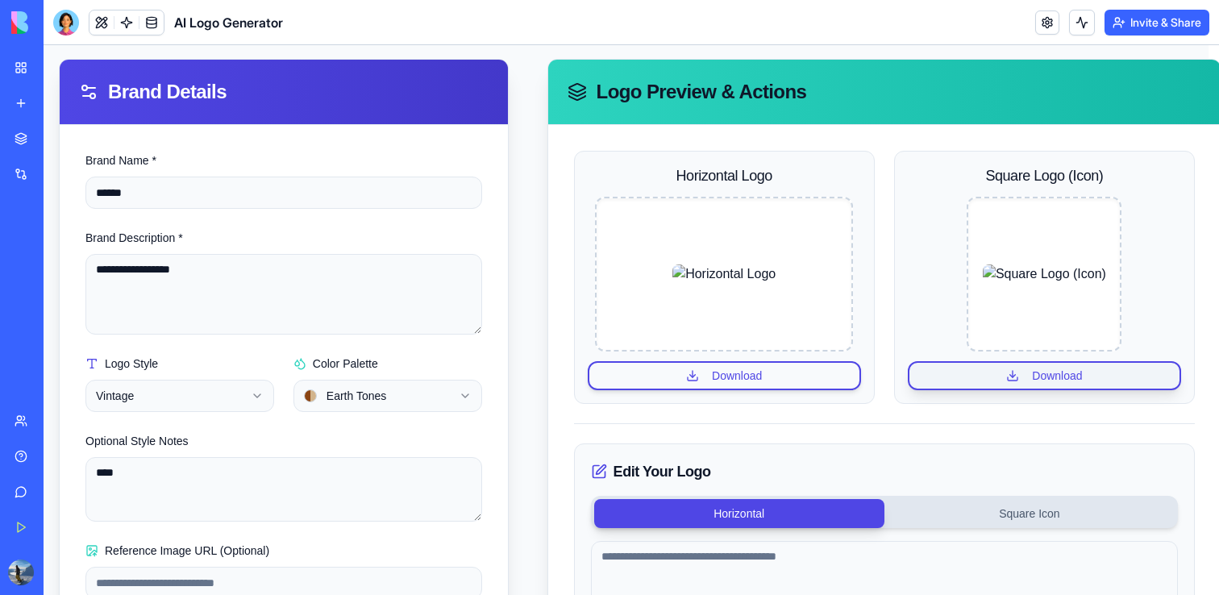
click at [1037, 376] on button "Download" at bounding box center [1044, 375] width 273 height 29
click at [16, 69] on link "My Workspace" at bounding box center [37, 68] width 64 height 32
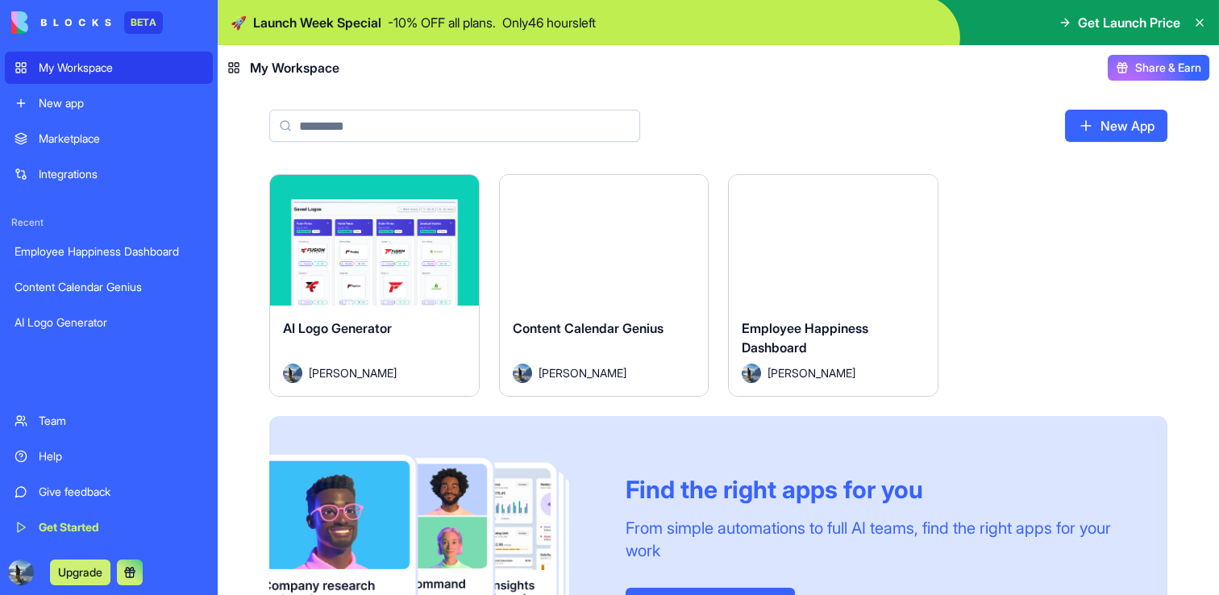
click at [240, 72] on div "My Workspace" at bounding box center [283, 67] width 112 height 19
click at [236, 72] on rect at bounding box center [237, 71] width 4 height 4
